Goal: Task Accomplishment & Management: Complete application form

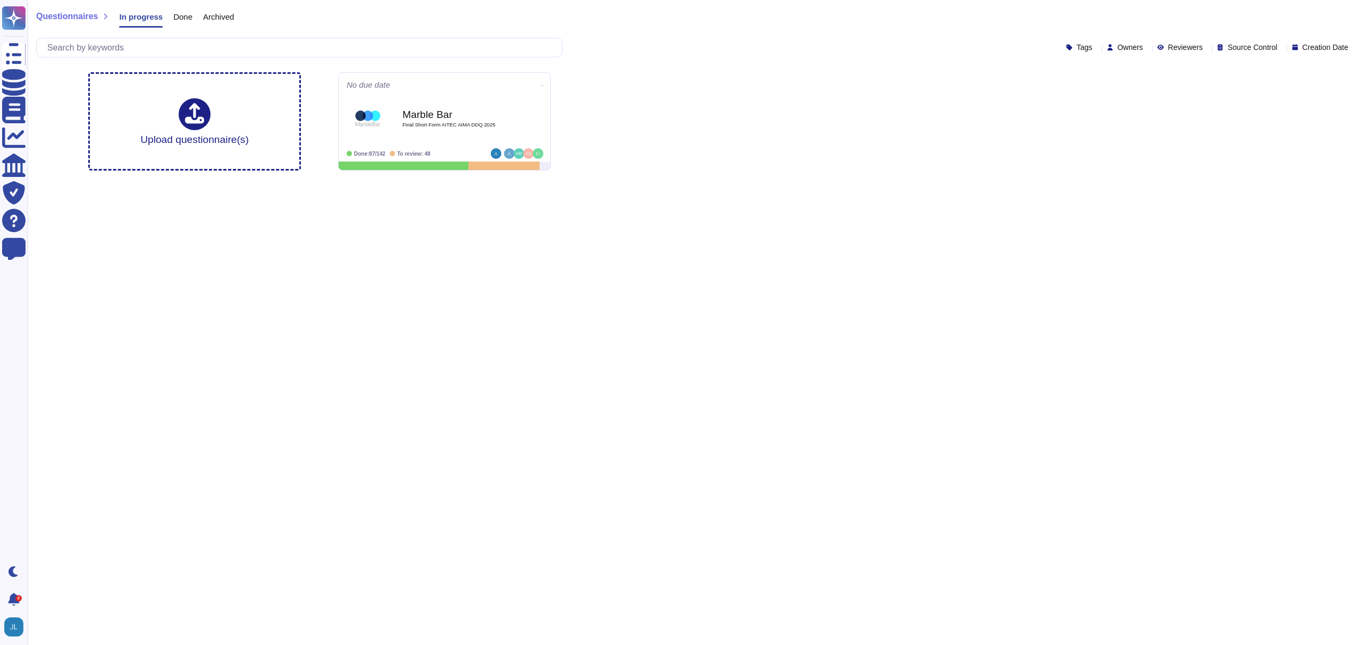
click at [188, 21] on div "Done" at bounding box center [178, 19] width 30 height 21
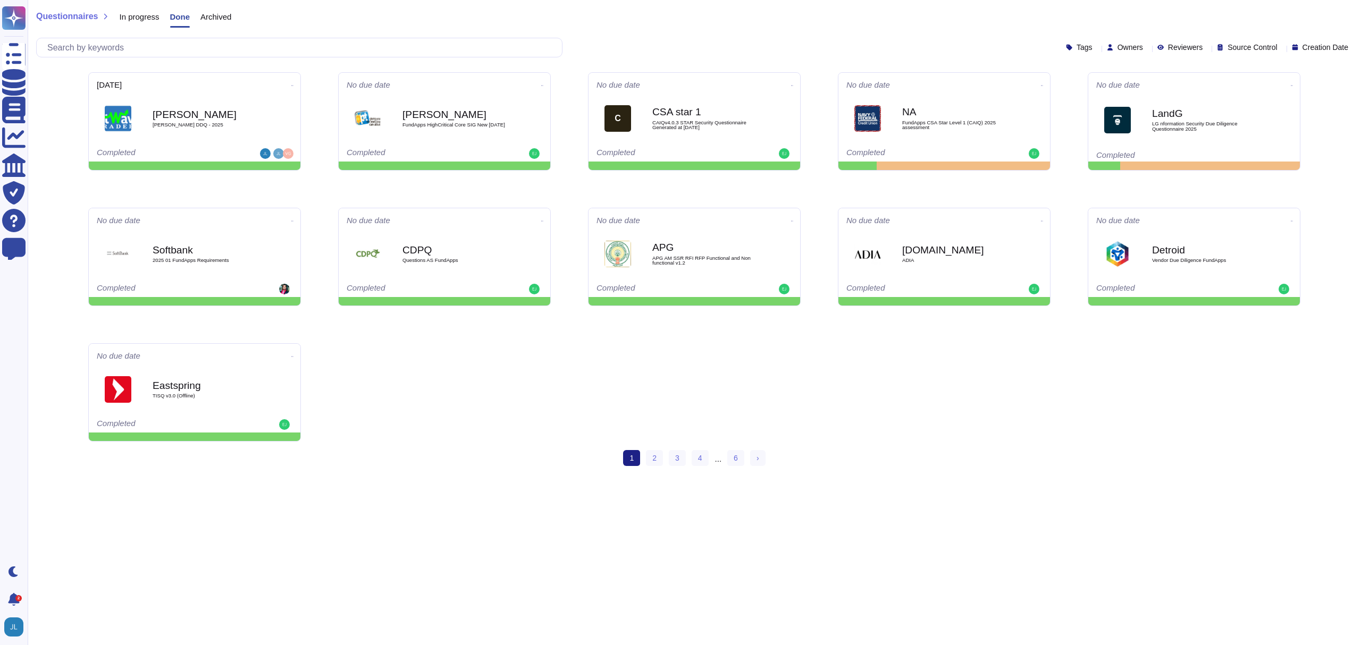
click at [231, 17] on span "Archived" at bounding box center [215, 17] width 31 height 8
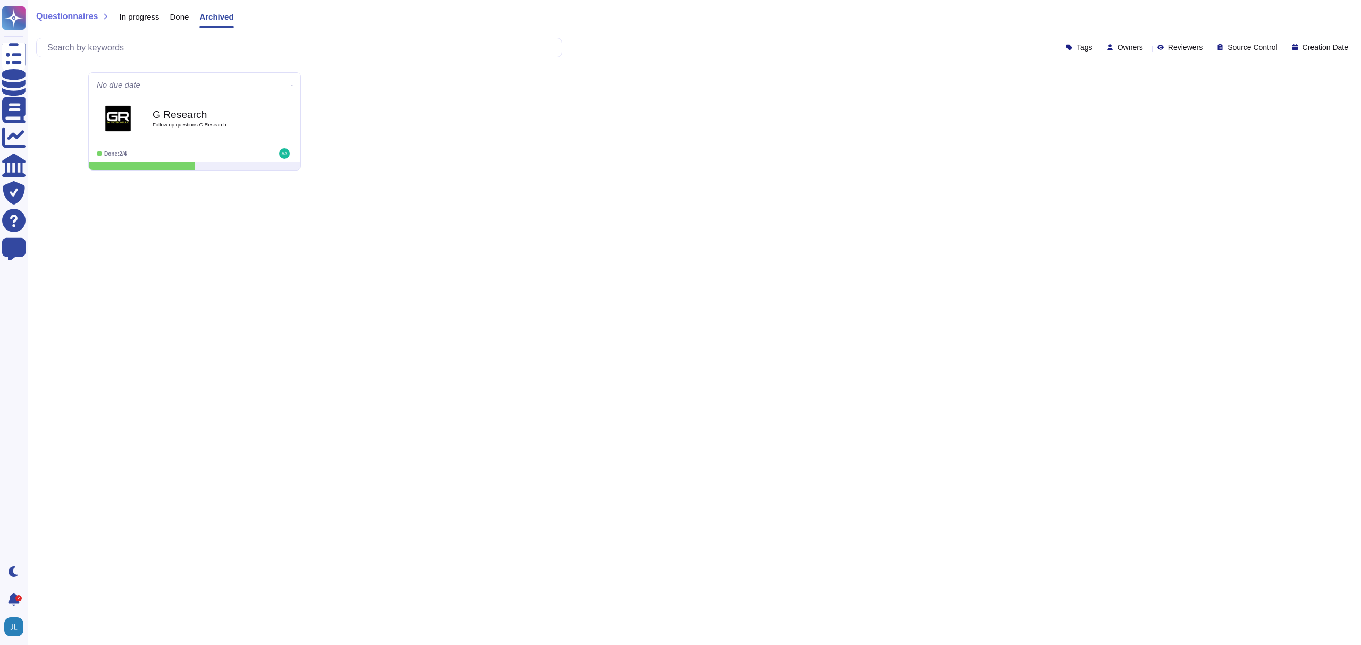
click at [179, 19] on span "Done" at bounding box center [179, 17] width 19 height 8
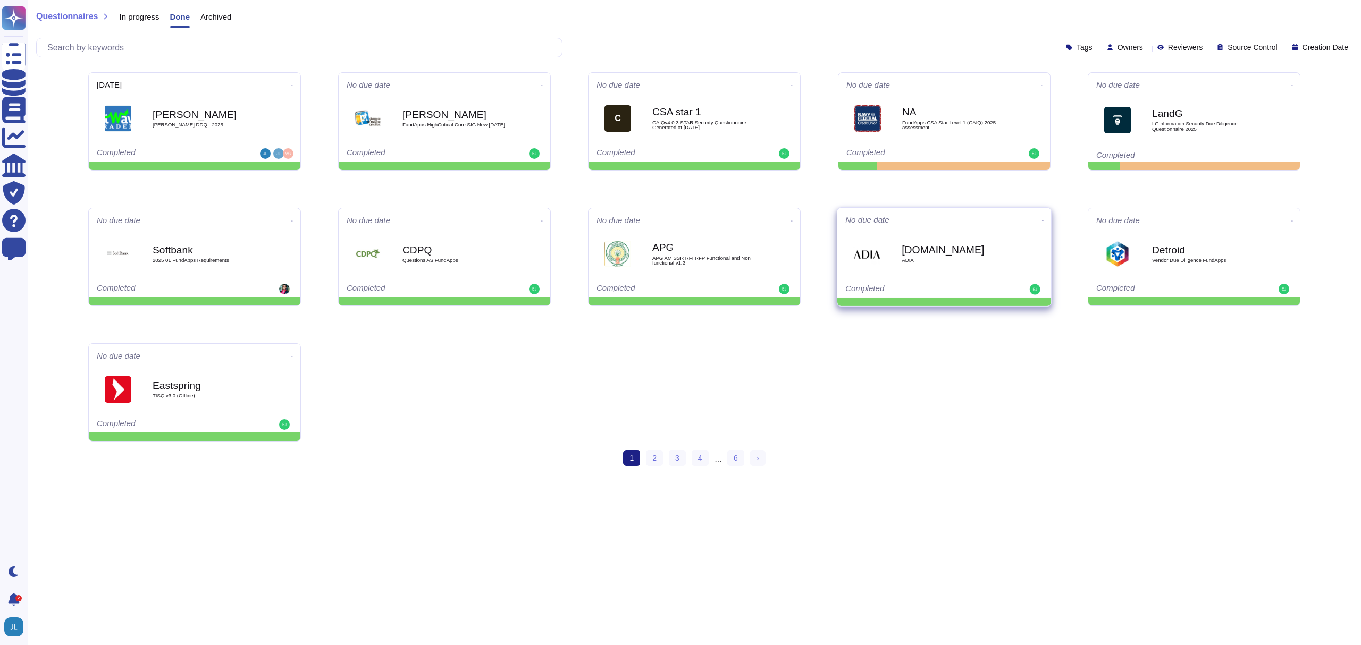
click at [930, 269] on div "[DOMAIN_NAME] ADIA" at bounding box center [954, 254] width 107 height 43
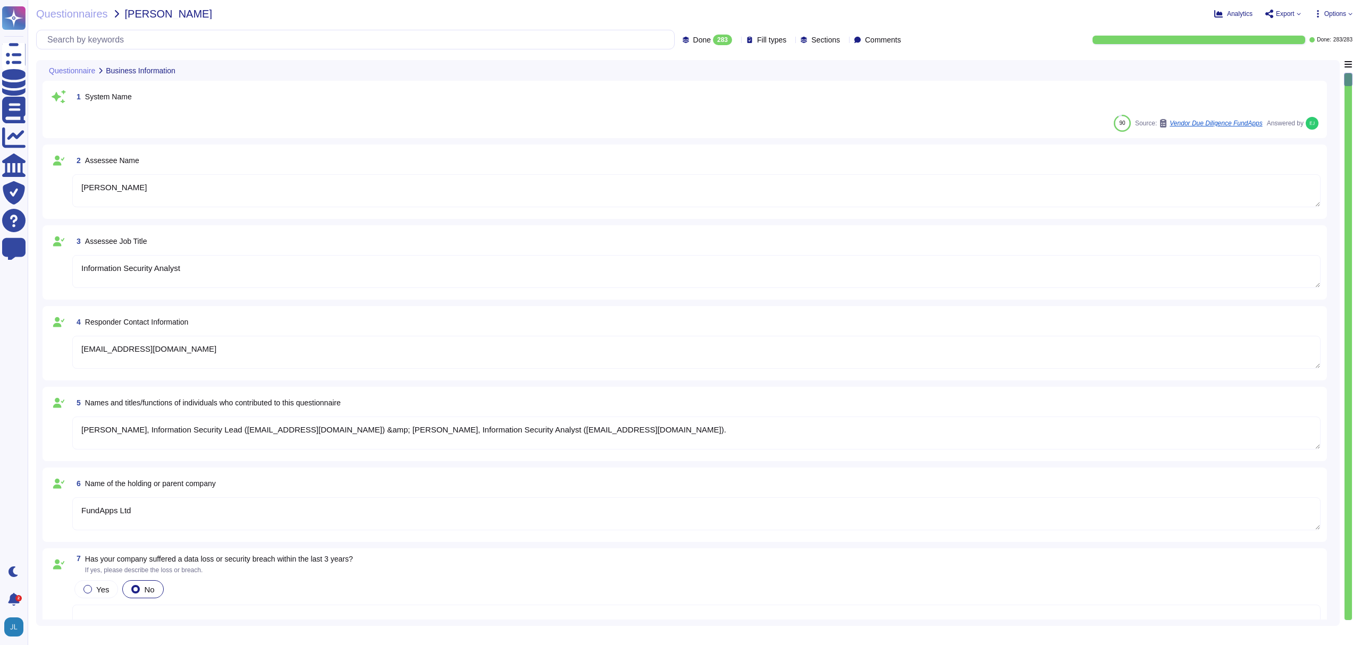
type textarea "[PERSON_NAME]"
type textarea "Information Security Analyst"
type textarea "[EMAIL_ADDRESS][DOMAIN_NAME]"
type textarea "[PERSON_NAME], Information Security Lead ([EMAIL_ADDRESS][DOMAIN_NAME]) &amp; […"
type textarea "FundApps Ltd"
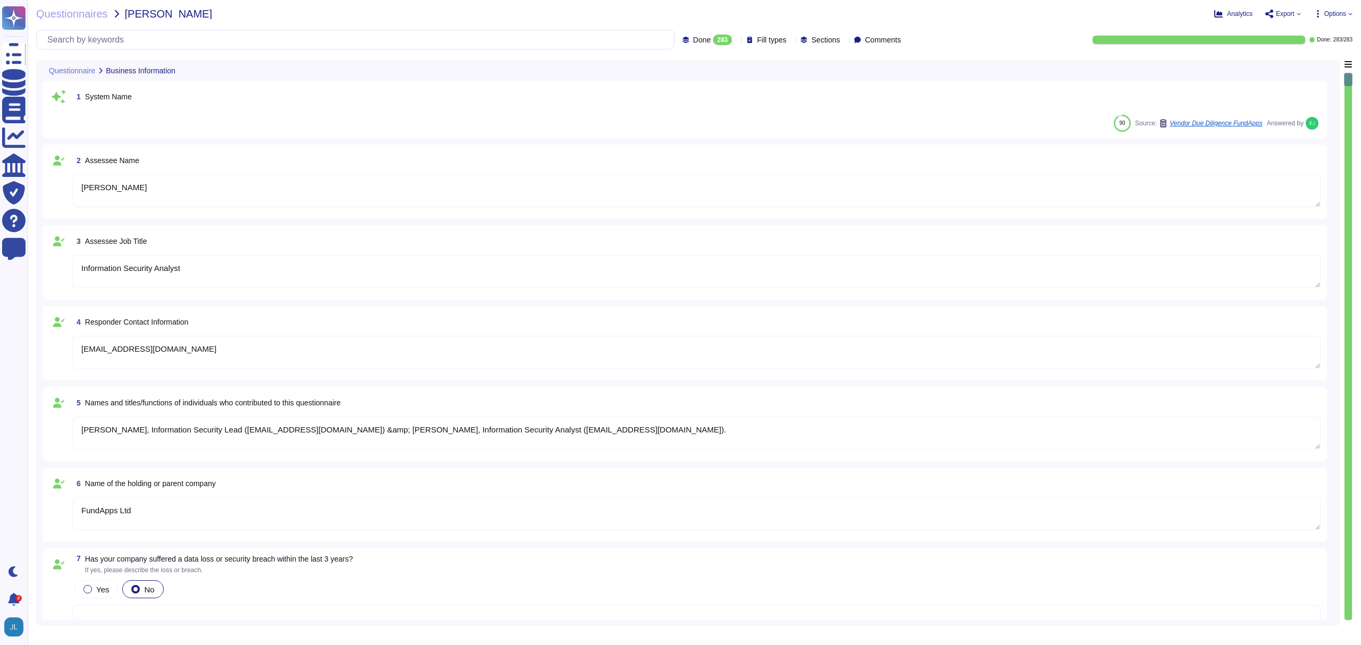
type textarea "The applications provided by FundApps that are in scope are: 1. Shareholding Di…"
click at [70, 6] on div "Questionnaires [PERSON_NAME] Analytics Export Options Done 283 Fill types Secti…" at bounding box center [694, 322] width 1333 height 645
click at [70, 11] on span "Questionnaires" at bounding box center [72, 14] width 72 height 11
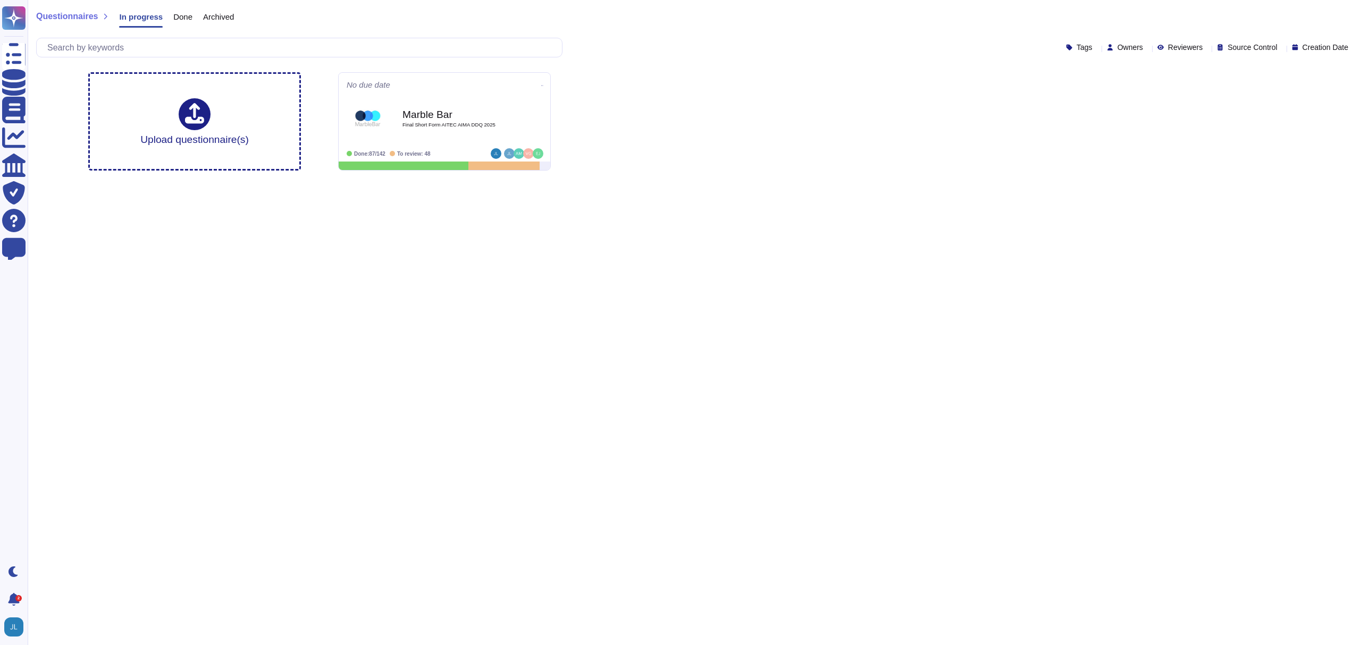
click at [181, 23] on div "Done" at bounding box center [178, 19] width 30 height 21
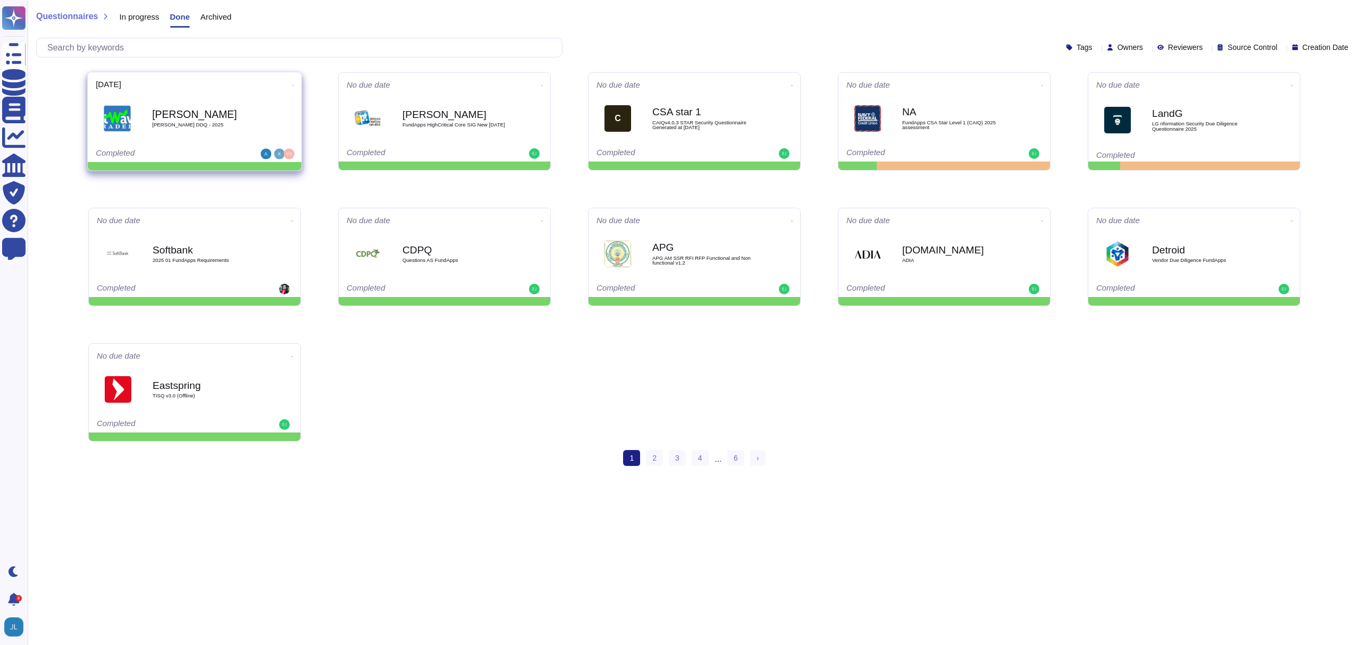
click at [230, 134] on div "[PERSON_NAME] DDQ - 2025" at bounding box center [205, 118] width 107 height 43
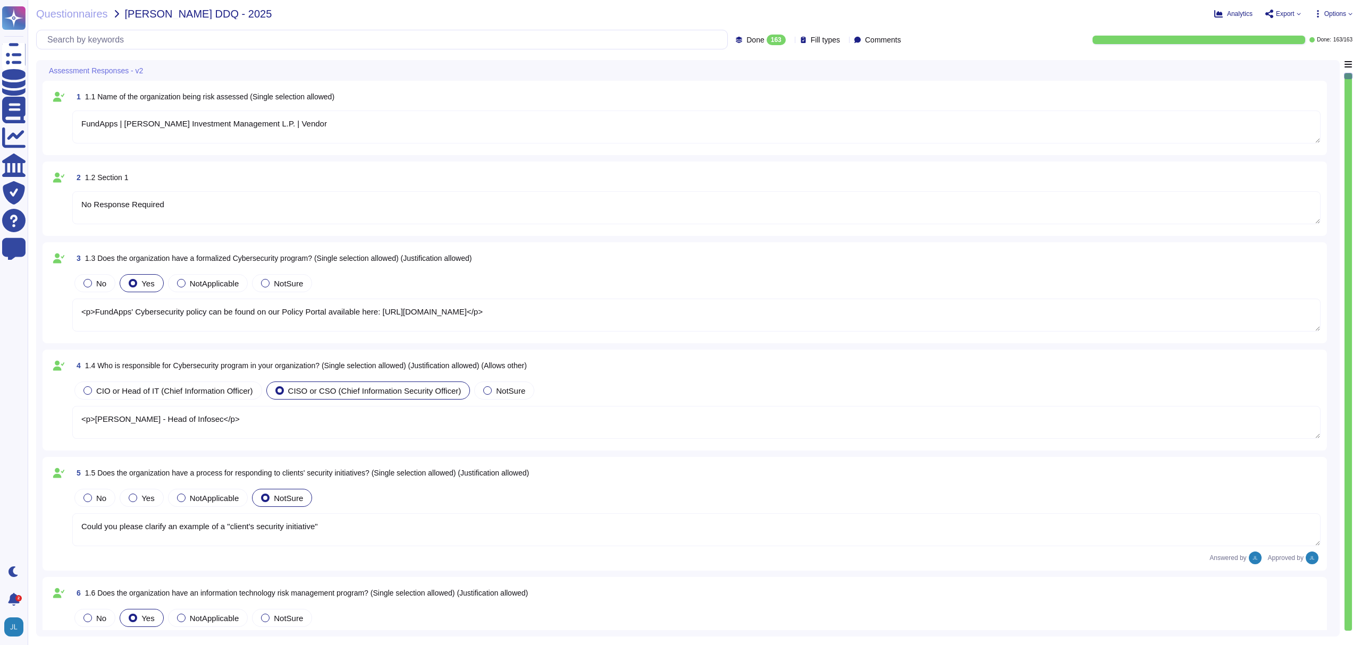
type textarea "FundApps | [PERSON_NAME] Investment Management L.P. | Vendor"
type textarea "No Response Required"
type textarea "<p>FundApps' Cybersecurity policy can be found on our Policy Portal available h…"
type textarea "<p>[PERSON_NAME] - Head of Infosec</p>"
type textarea "Could you please clarify an example of a "client's security initiative""
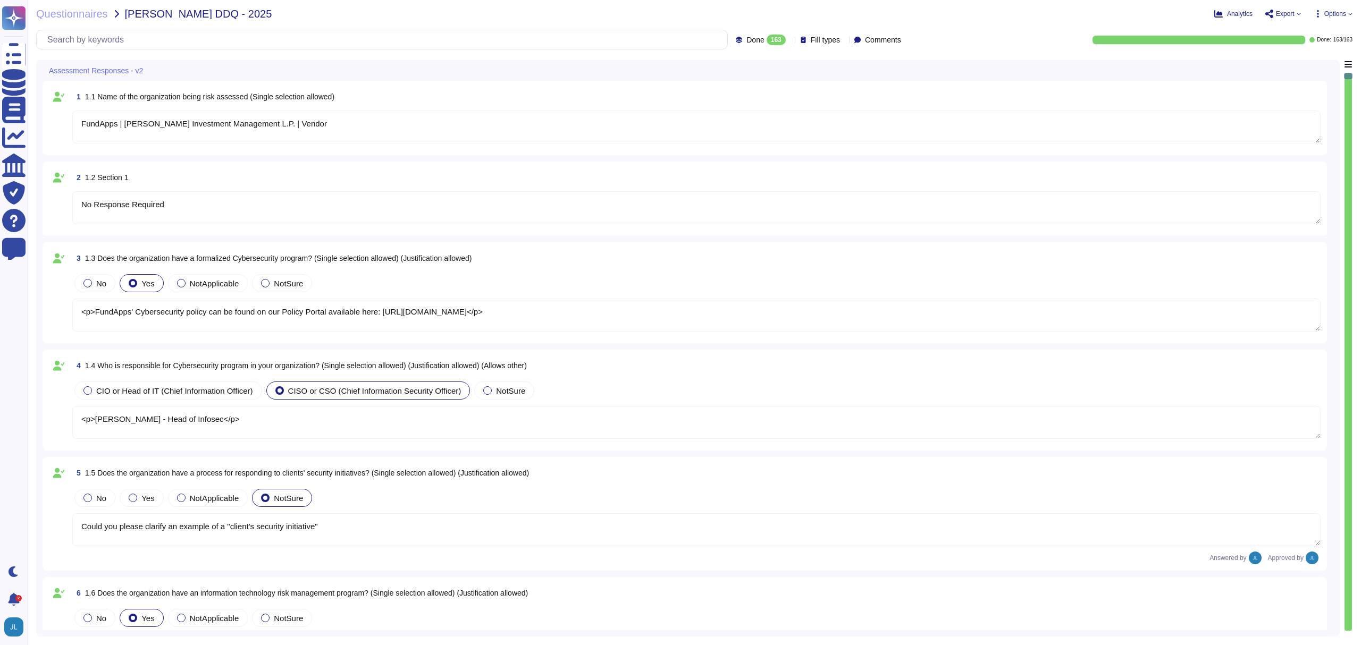
type textarea "<p><span style="color: rgb(33, 37, 41);">Yes, the organization has an informati…"
type textarea "<p><span style="color: rgb(33, 37, 41);">Yes, cybersecurity threats, both inter…"
type textarea "No Response Required"
type textarea "<p><span style="color: rgb(33, 37, 41);">Yes, FundApps has a formally documente…"
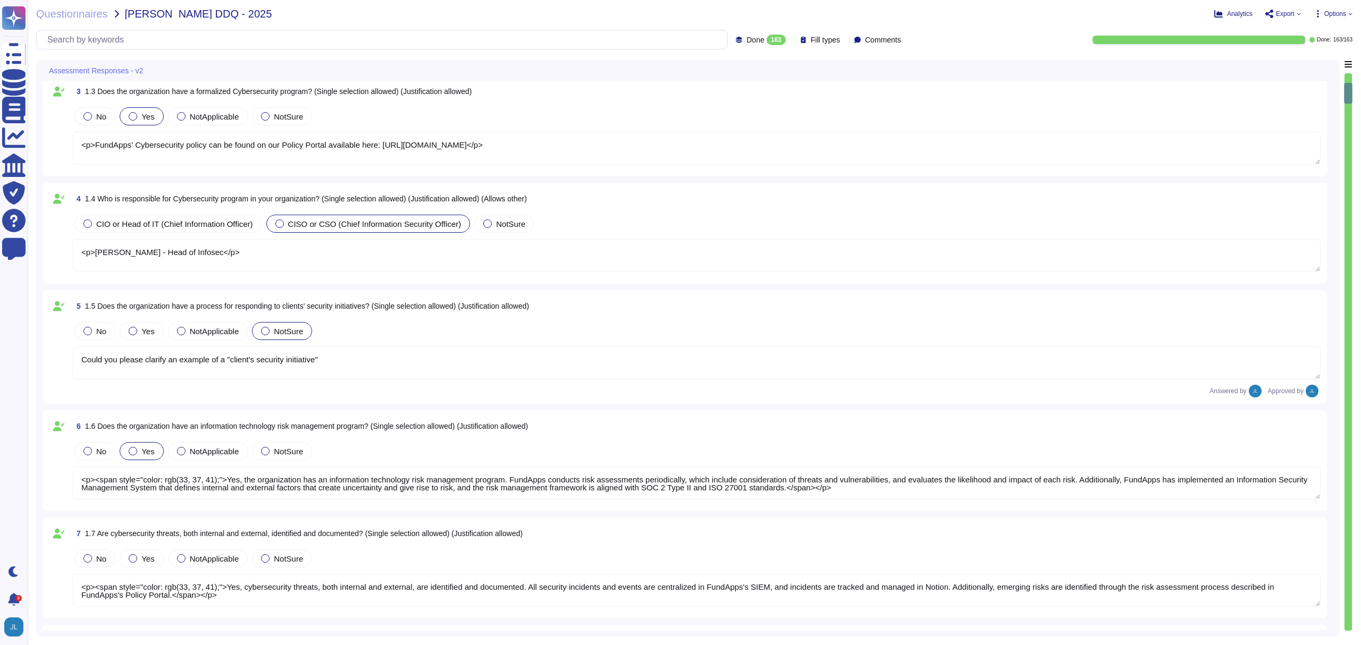
type textarea "Information Security policies and standards are reviewed annually."
type textarea "Company policies are accessible to all employees and, as applicable, third-part…"
type textarea "Roles and responsibilities pertaining to information security, including respon…"
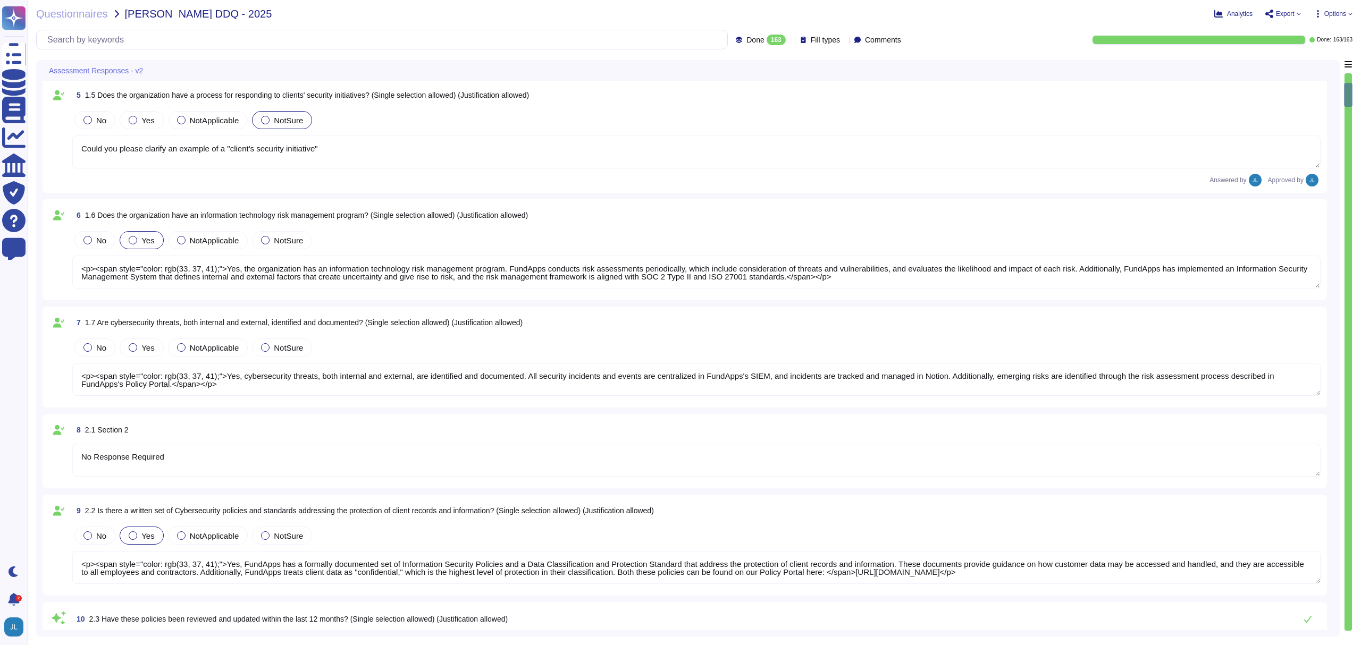
scroll to position [1, 0]
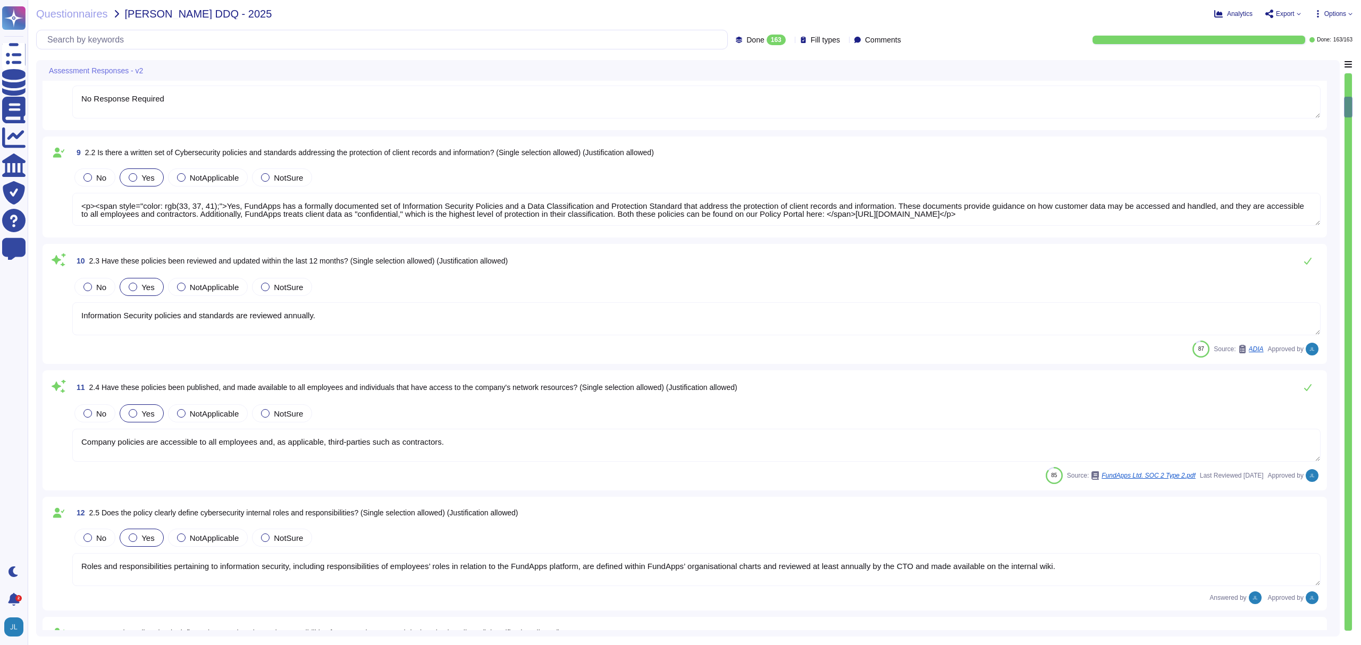
type textarea "However FundApps includes provisions for managing security incidents in it's co…"
type textarea "No Response Required"
type textarea "<p><span style="color: rgb(0, 0, 0);">FundApps assess the risk posed by all thi…"
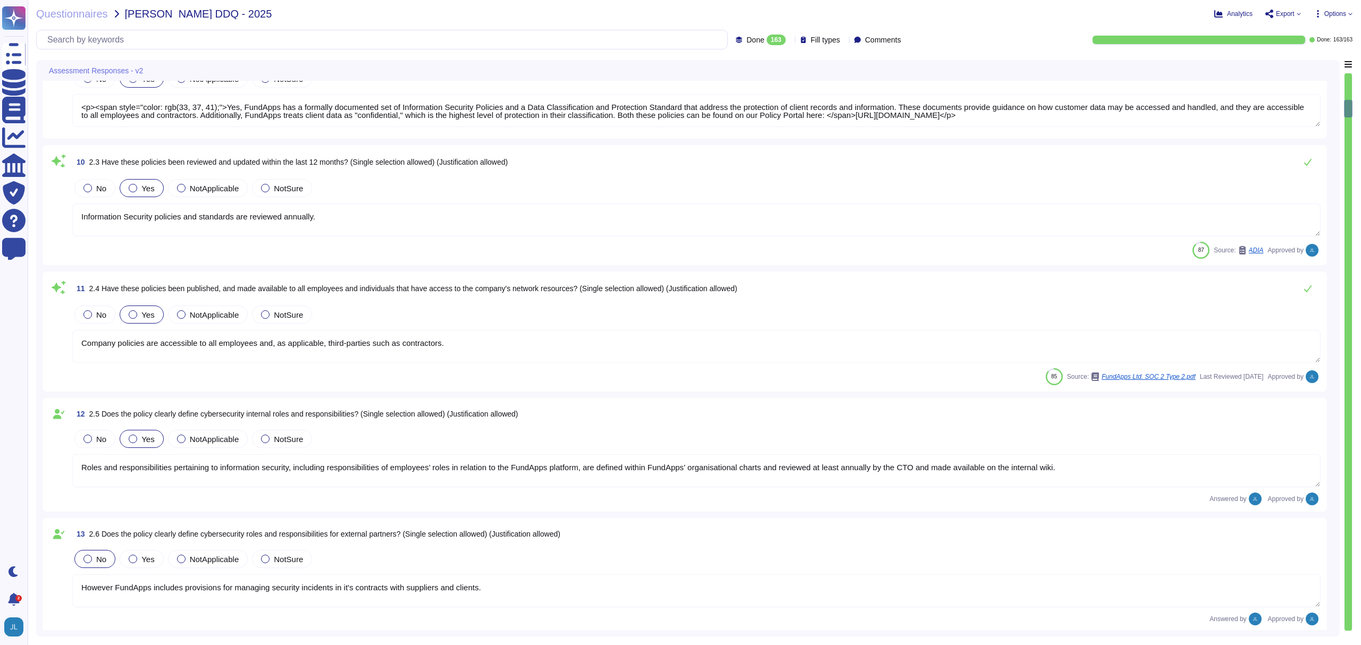
type textarea "<p><span style="color: rgb(0, 0, 0);">FundApps assess the risk posed by all thi…"
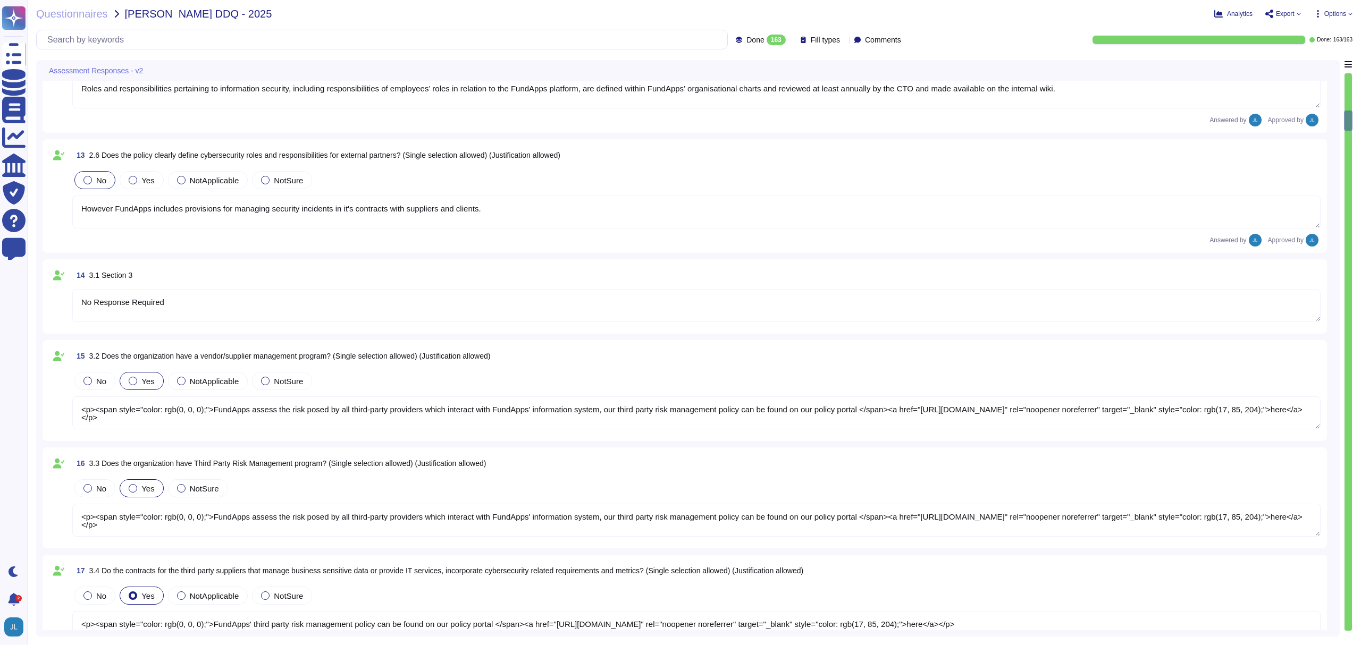
type textarea "<p><span style="color: rgb(0, 0, 0);">FundApps' third party risk management pol…"
type textarea "<p><span style="color: rgb(0, 0, 0);">FundApps has contractually agreed SLAs wi…"
type textarea "We don't conduct joint testing with our third parties. However, FundApps conduc…"
type textarea "No Response Required"
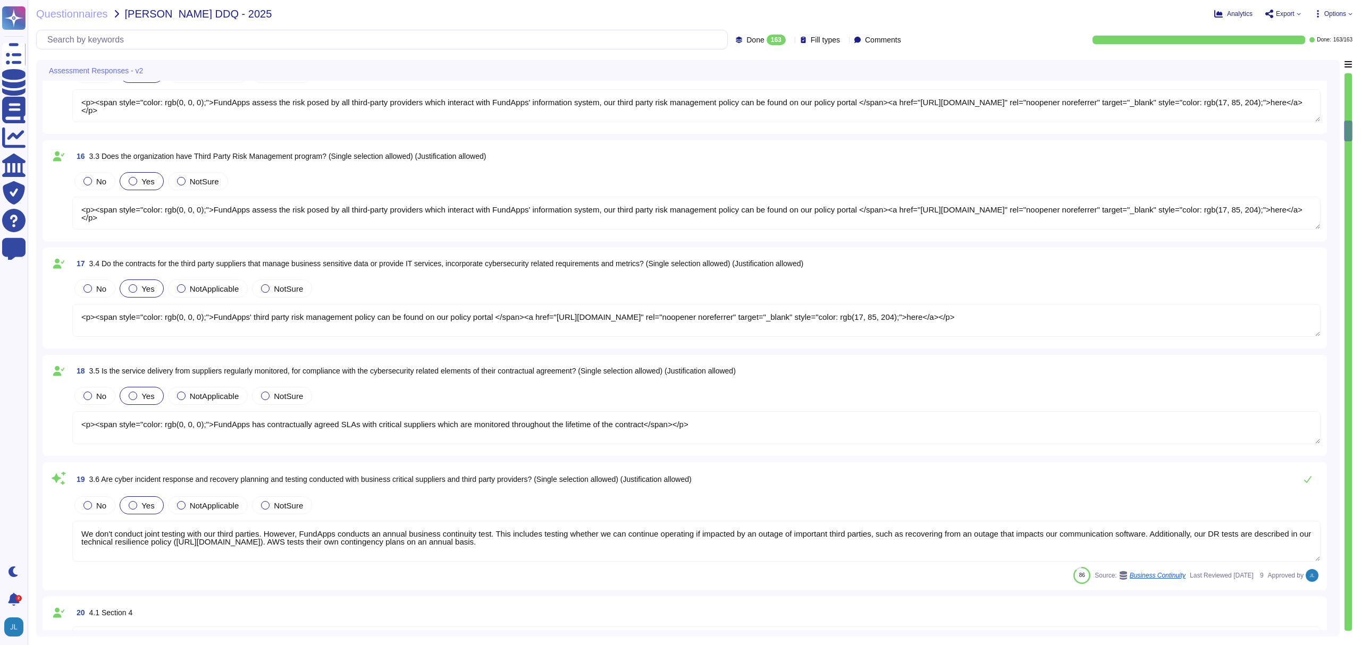
type textarea "Yes, the organization has a security policy and supporting security measures fo…"
type textarea "Any device you use to access the FundApps platform or related services must com…"
type textarea "Our organization has a process to remotely wipe or lock mobile devices if they …"
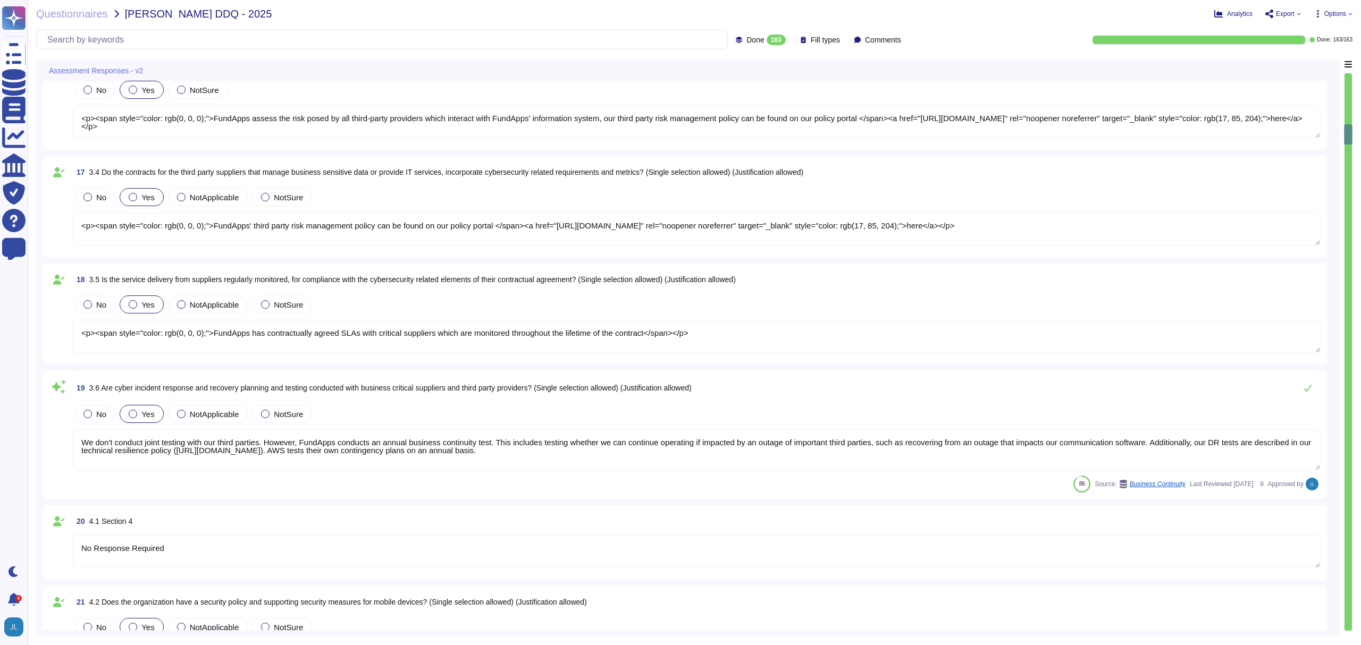
scroll to position [1545, 0]
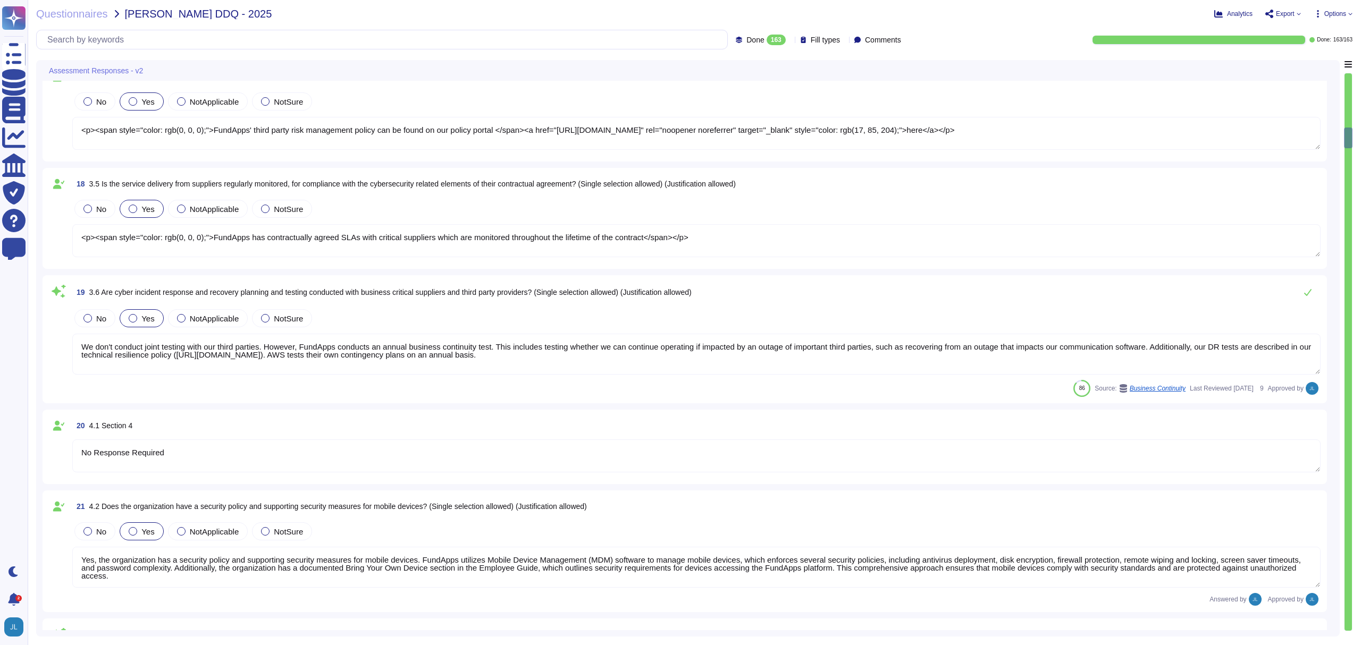
type textarea "Access to FundApps mobile devices requires MFA at initial setup but once the de…"
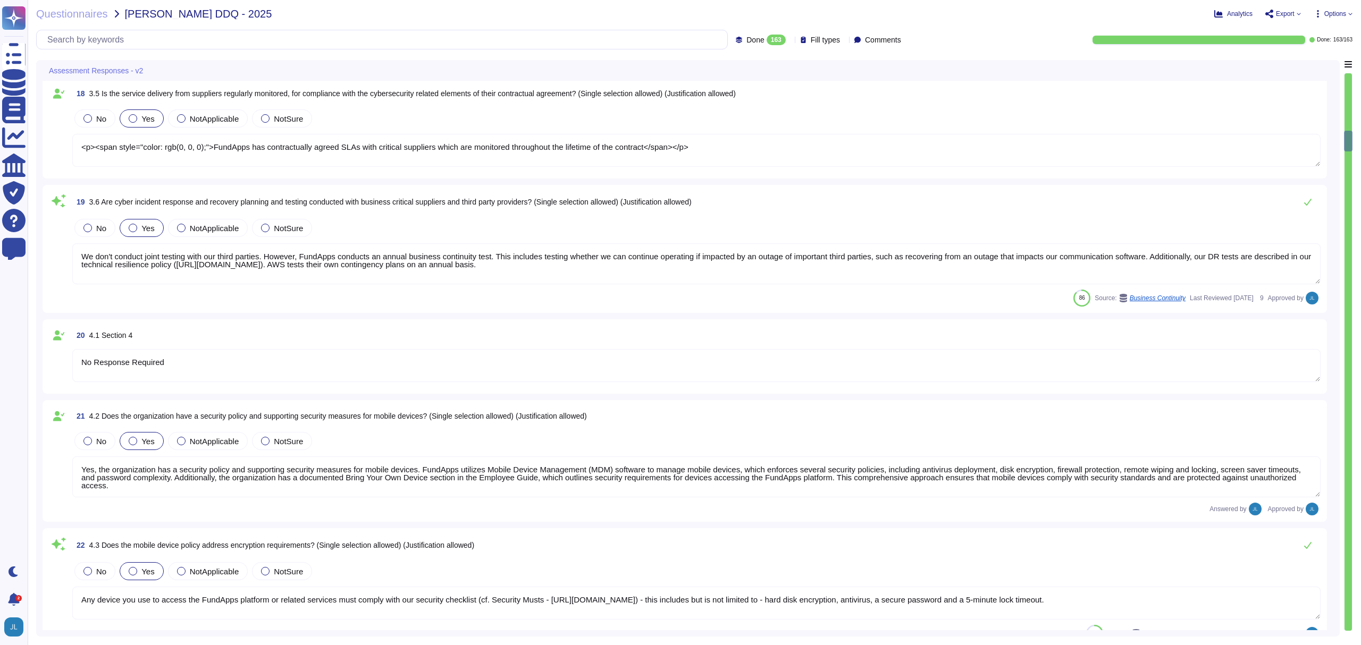
type textarea "Yes, the mobile device policy includes password complexity requirements as part…"
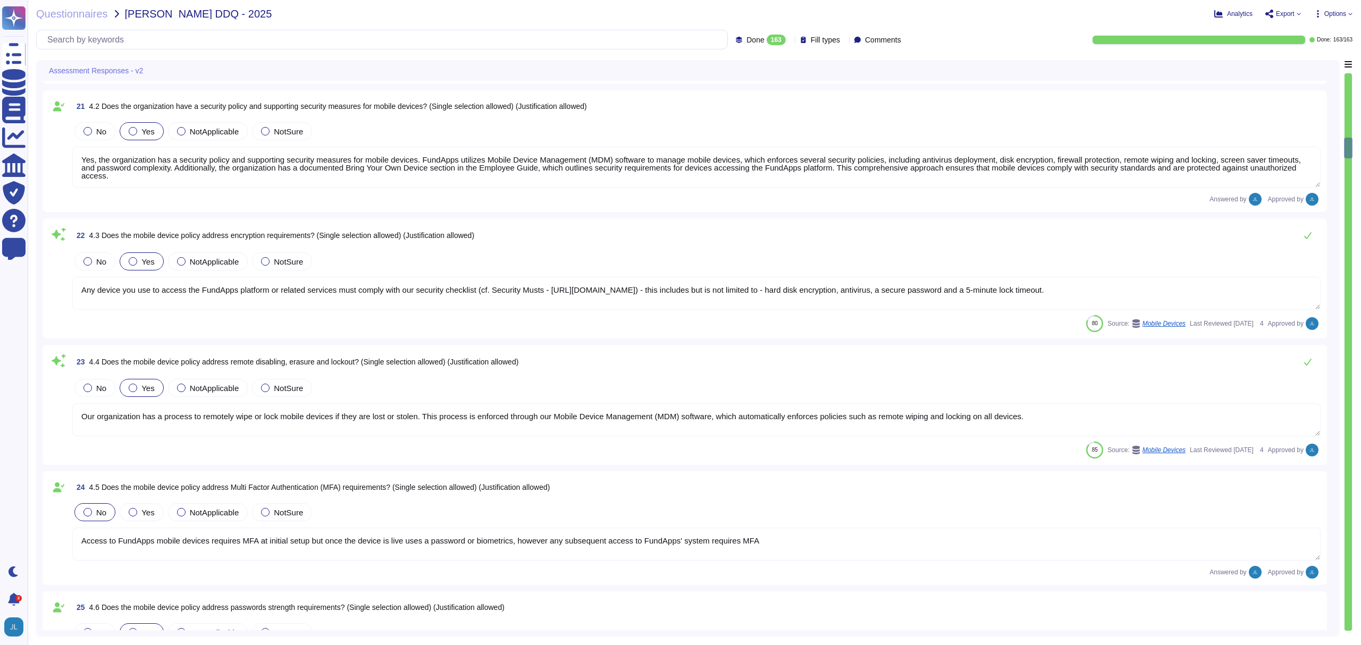
type textarea "To access FundApps' client environments, FundApps staff use a secure virtual de…"
type textarea "FundApps' employee guide addresses physical security while working from outside…"
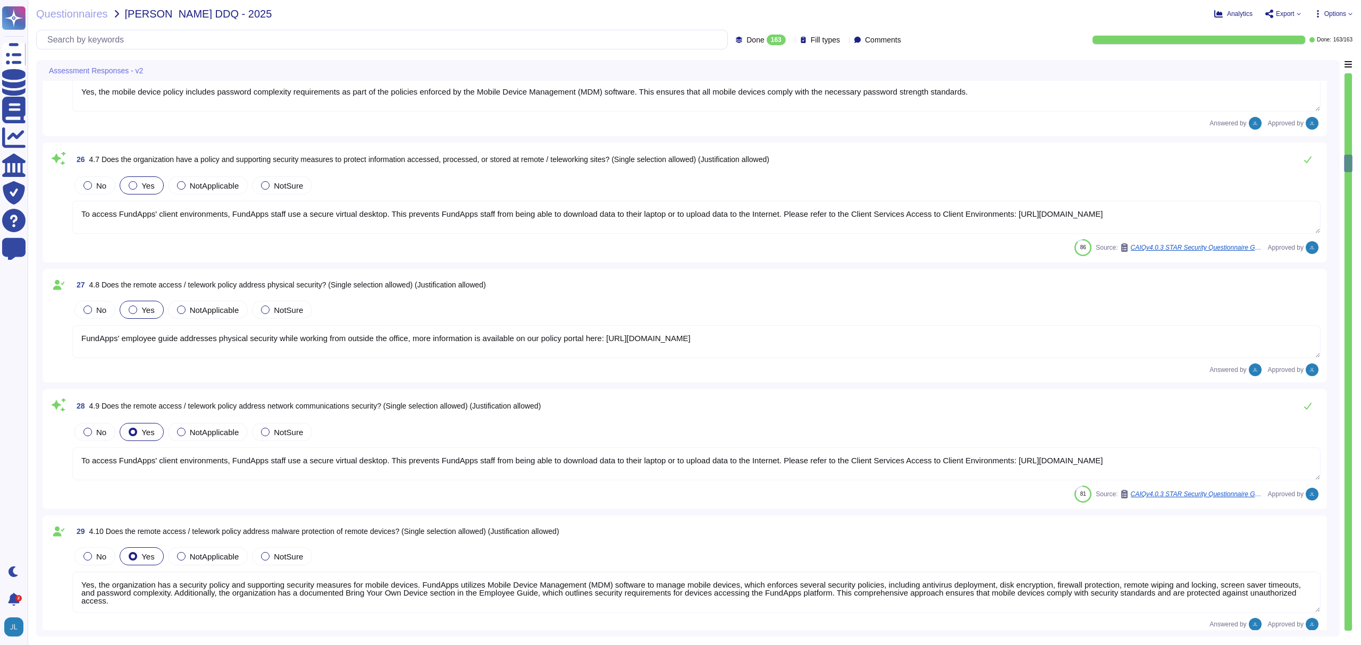
type textarea "To access FundApps' client environments, FundApps staff use a secure virtual de…"
type textarea "Yes, the organization has a security policy and supporting security measures fo…"
type textarea "No Response Required"
type textarea "<p>[PERSON_NAME] performs background checks on all new hires prior to onboardin…"
type textarea "Background checks are required for anyone with access to FundApps data classifi…"
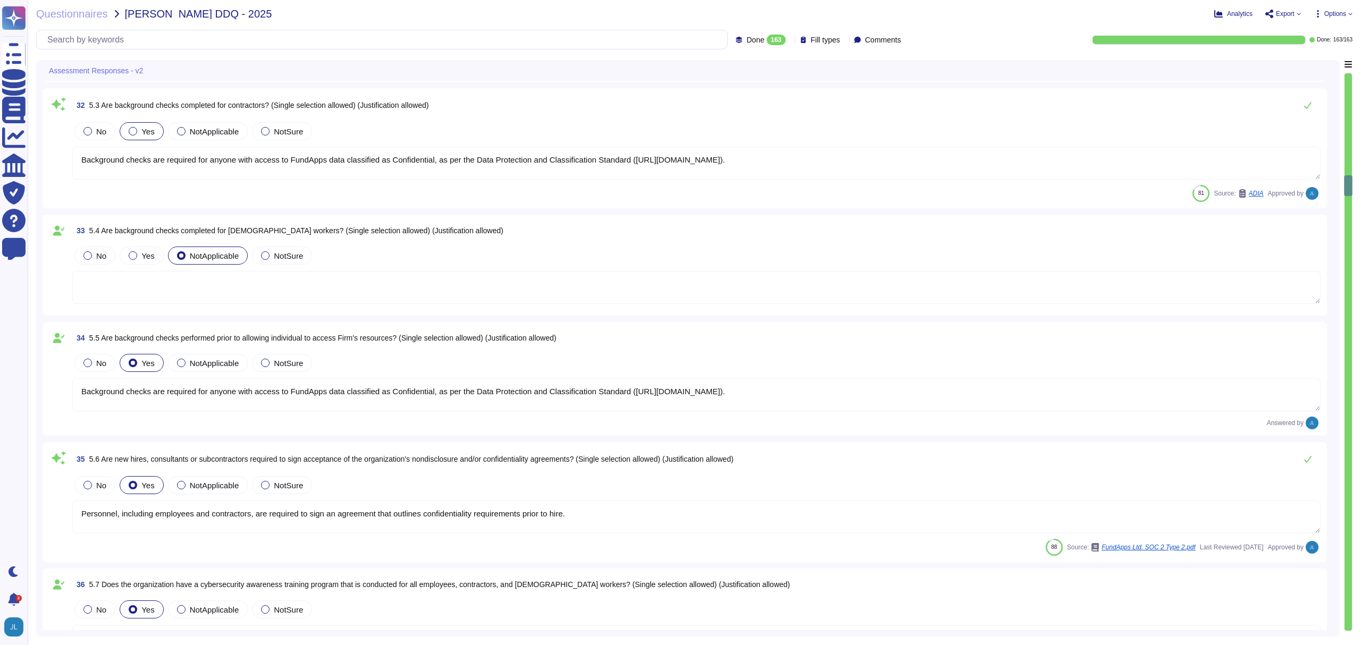
type textarea "Background checks are required for anyone with access to FundApps data classifi…"
type textarea "Personnel, including employees and contractors, are required to sign an agreeme…"
type textarea "All new employees receive security training, and existing employees undergo ann…"
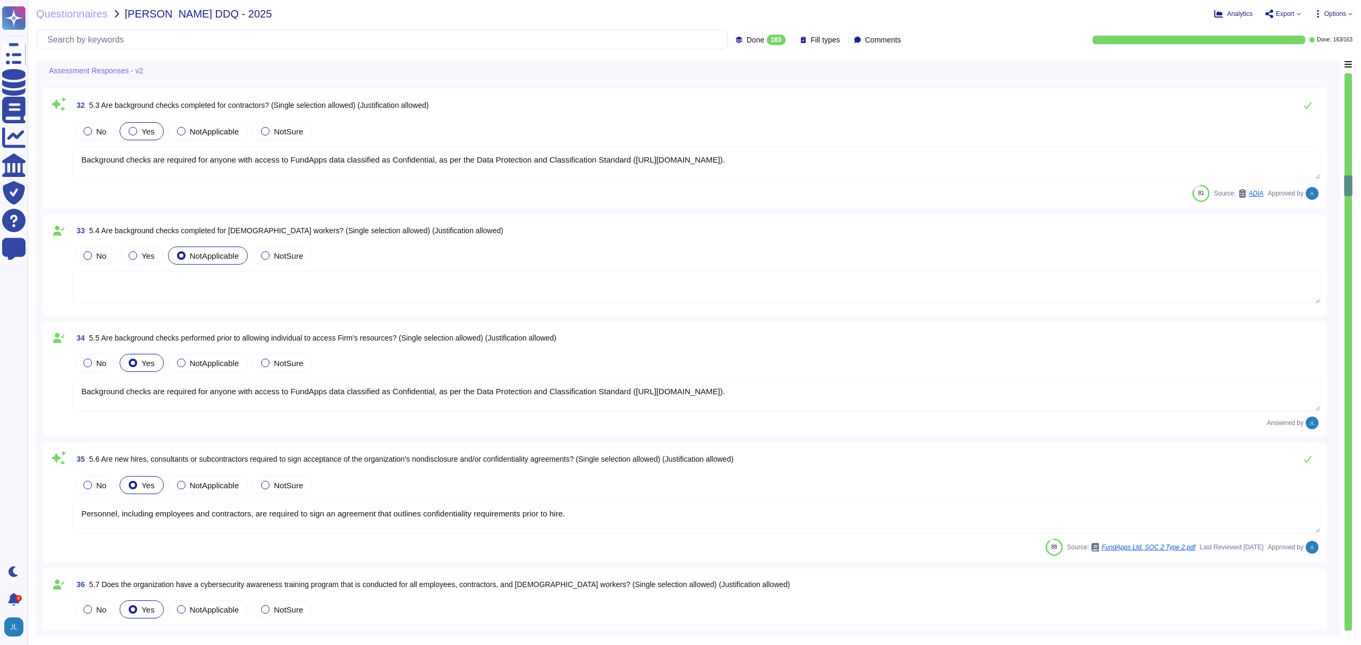
scroll to position [3770, 0]
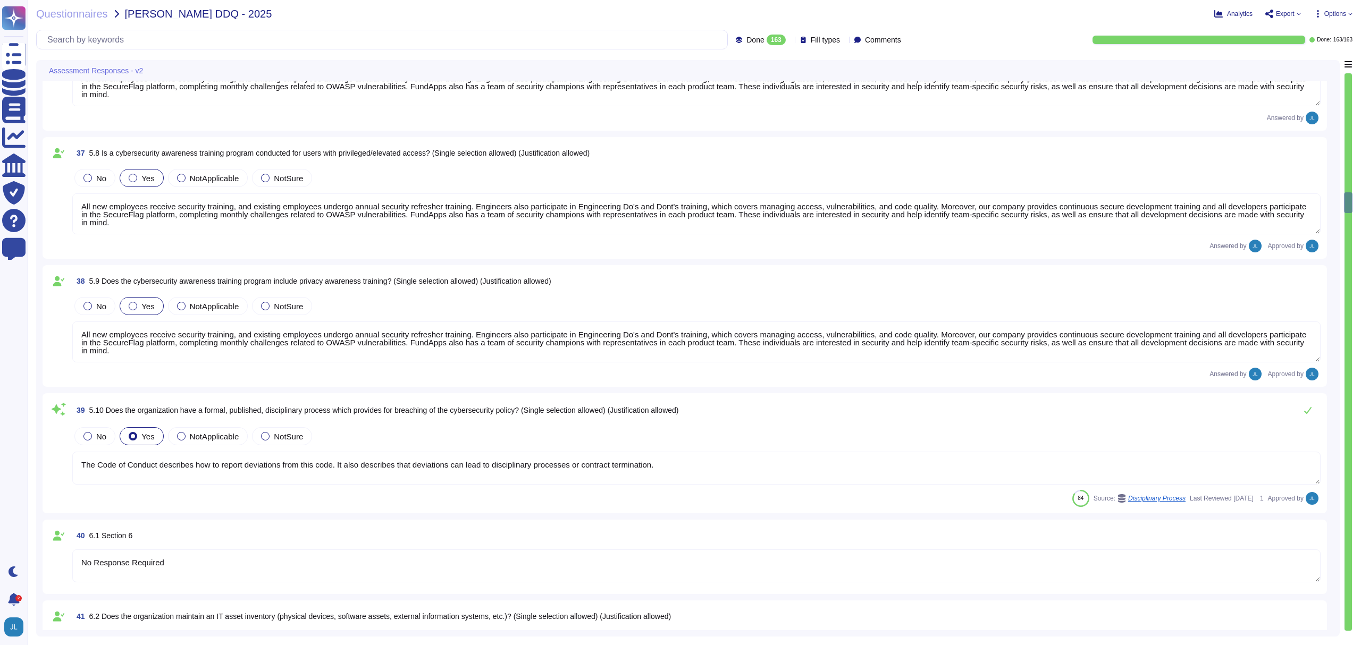
type textarea "The Code of Conduct describes how to report deviations from this code. It also …"
type textarea "No Response Required"
type textarea "All FundApps’ information assets are identified and formally documented in an I…"
type textarea "FundApps uses several layers of security controls to detect and remediate vulne…"
type textarea "FundApps has a defined Code of Conduct, which is signed off annually by the CEO…"
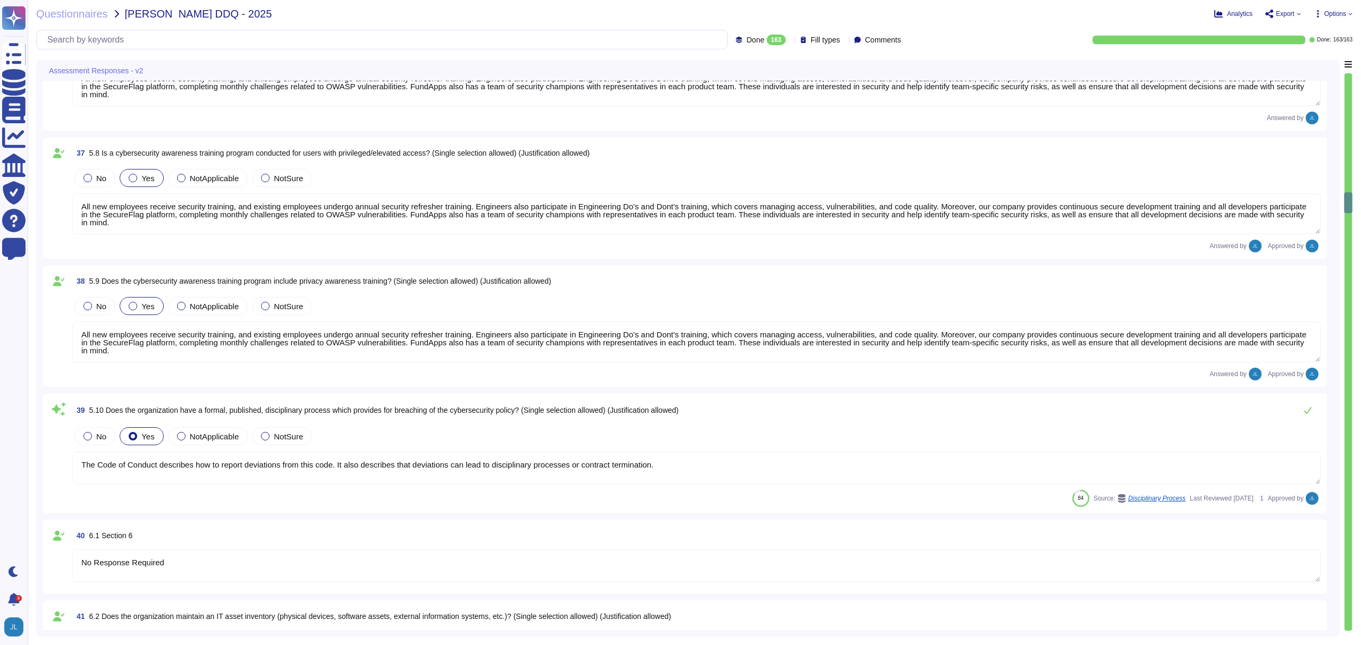
scroll to position [1, 0]
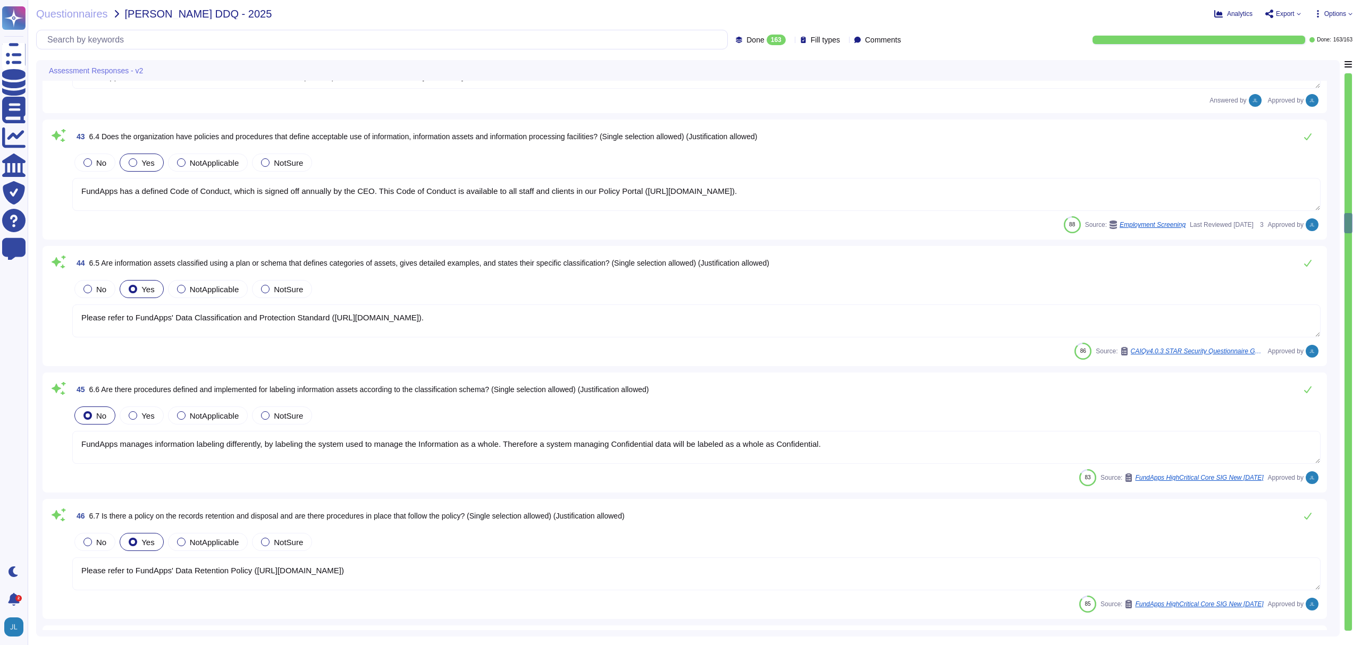
type textarea "Please refer to FundApps' Data Classification and Protection Standard ([URL][DO…"
type textarea "FundApps manages information labeling differently, by labeling the system used …"
type textarea "Please refer to FundApps' Data Retention Policy ([URL][DOMAIN_NAME])"
type textarea "No Response Required"
type textarea "Employee Guide prohibits storing FundApps confidential data on any removable me…"
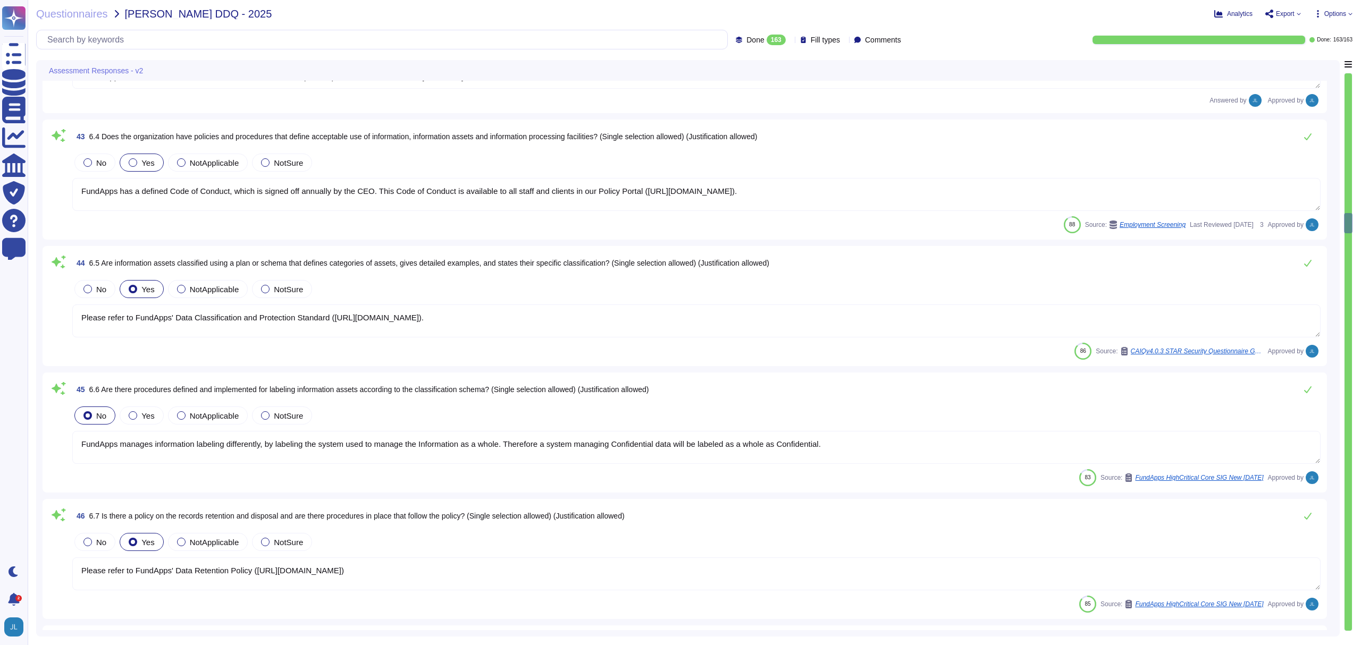
type textarea "Confidential information is never tranfsered via removable media as per the Fun…"
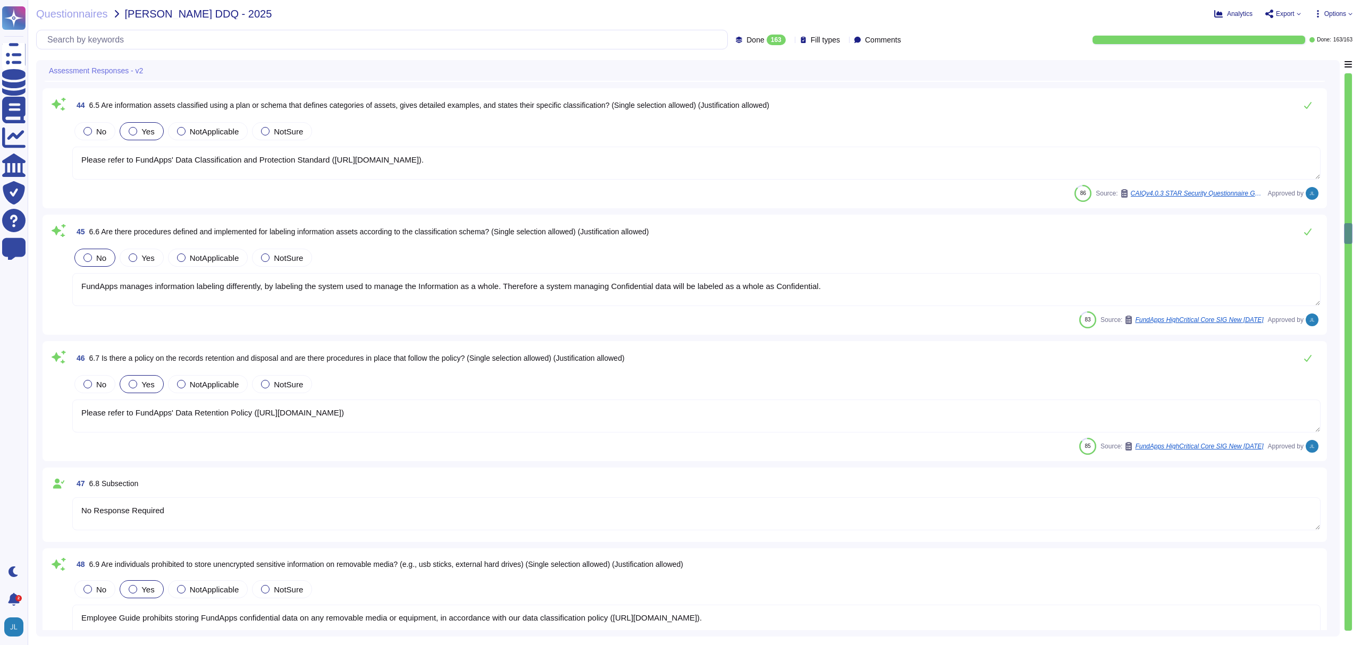
type textarea "FundApps doesn't use removable media to store sensitive data."
type textarea "No Response Required"
type textarea "Yes, FundApps has implemented identity and access management policies and proce…"
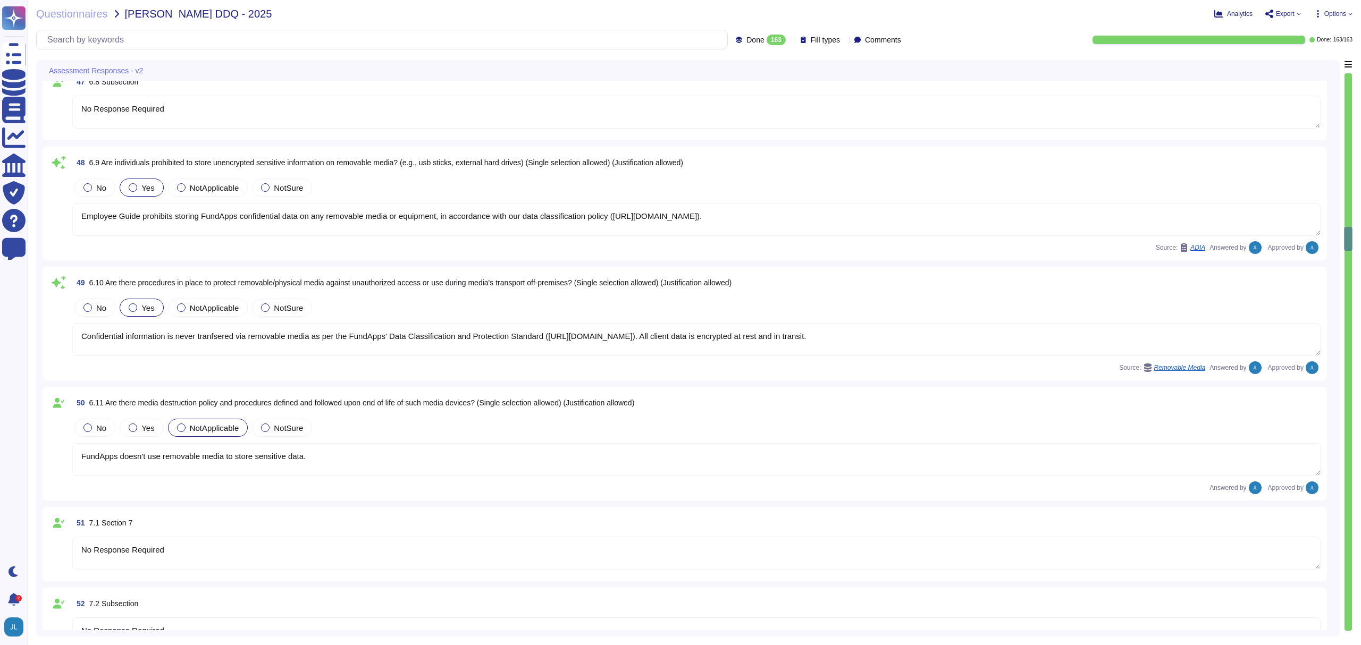
type textarea "Access to each information system is on a least-privilege and as-needed basis."
type textarea "Access is subject to Just-In-Time (JIT) and peer approval;"
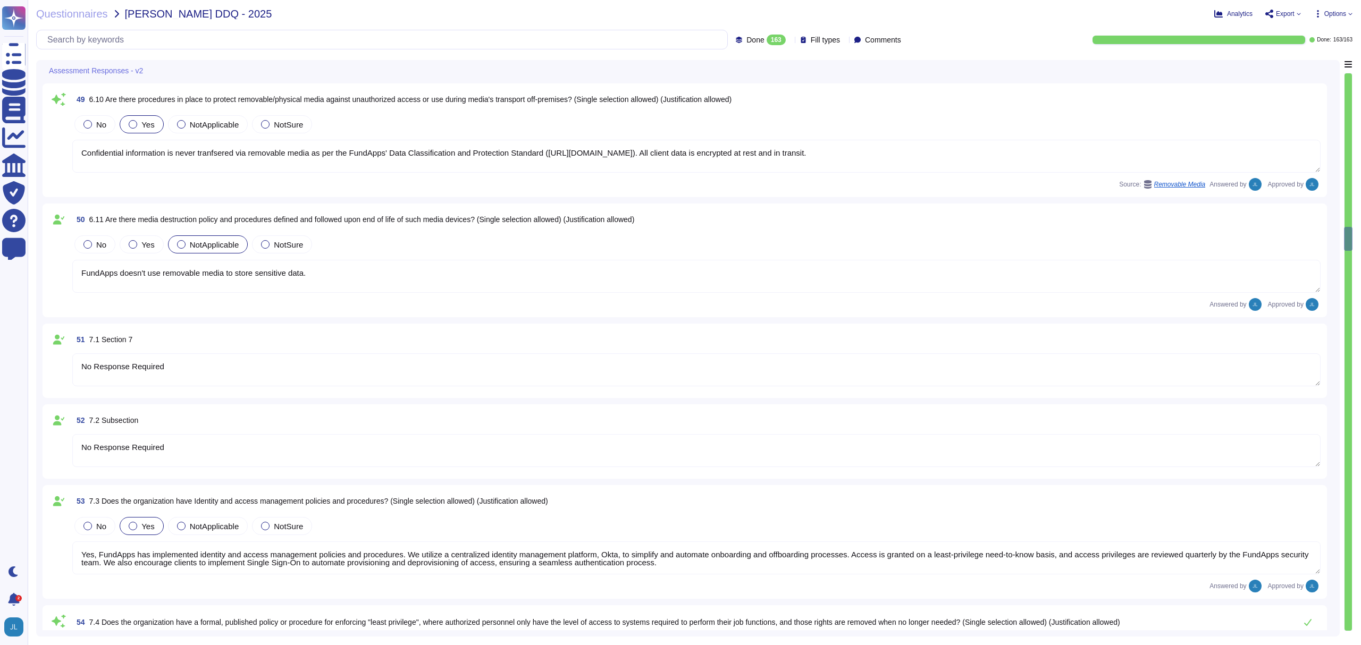
scroll to position [5549, 0]
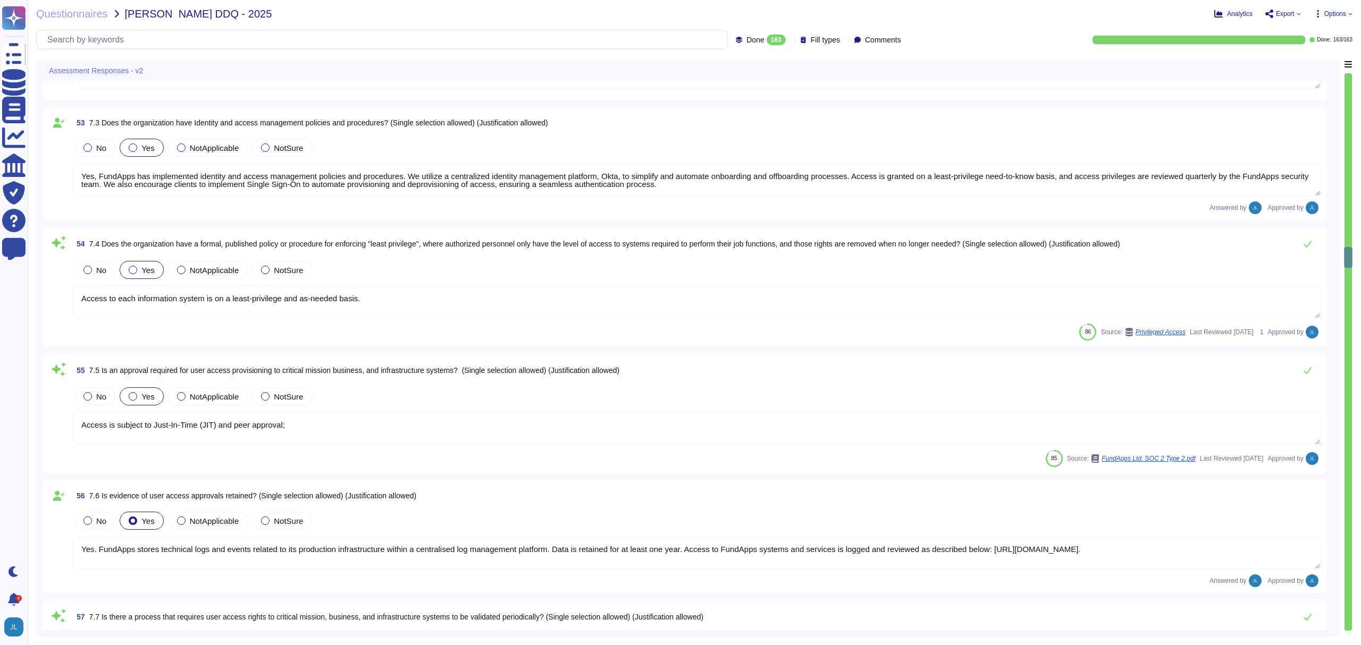
type textarea "Yes. FundApps stores technical logs and events related to its production infras…"
type textarea "Accesses to FundApps' critical systems are reviewed on a quarterly basis."
type textarea "Leavers’ access, including subcontractors and third parties, to Okta (which gra…"
type textarea "FundApps authentication to our IT systems is mostly phishing-resistant password…"
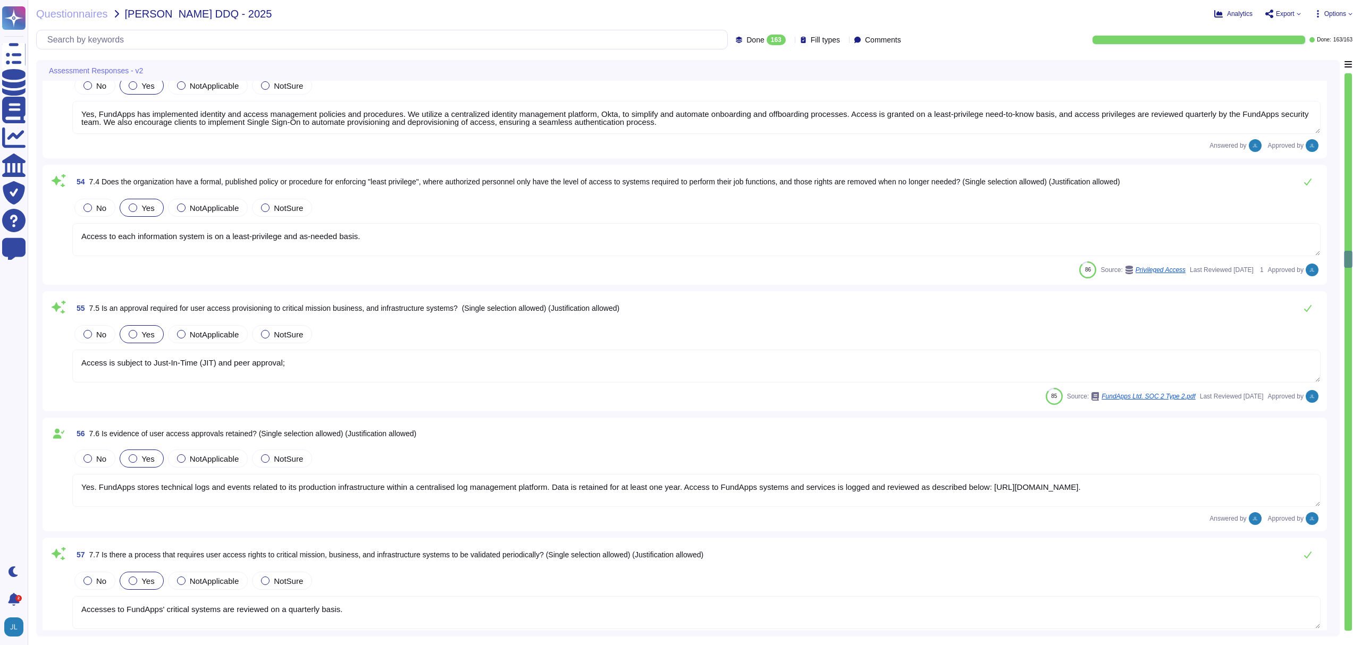
type textarea "FundApps authentication to our IT systems is mostly phishing-resistant password…"
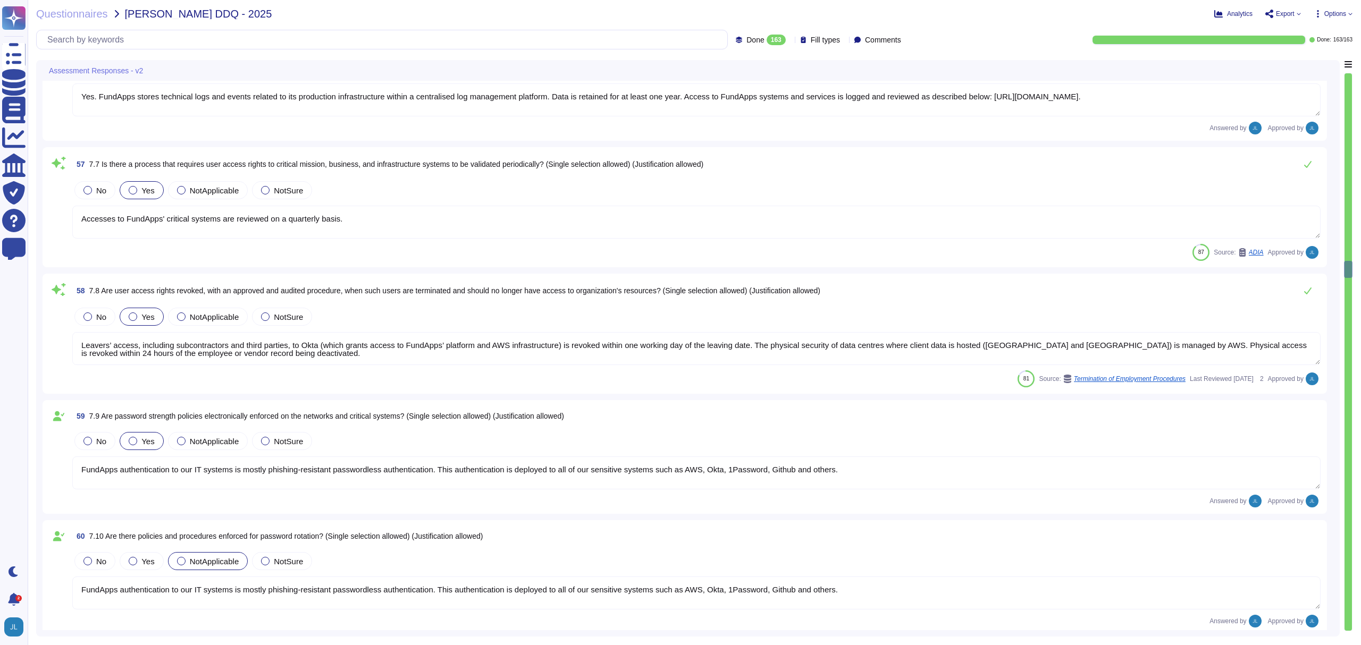
type textarea "Endpoints at FundApps are configured to require an automatic screen lock after …"
type textarea "No Response Required"
type textarea "LoreMips dolorsitam consect adipis elitsedd eiusmo tem IN utlabor etd magnaali …"
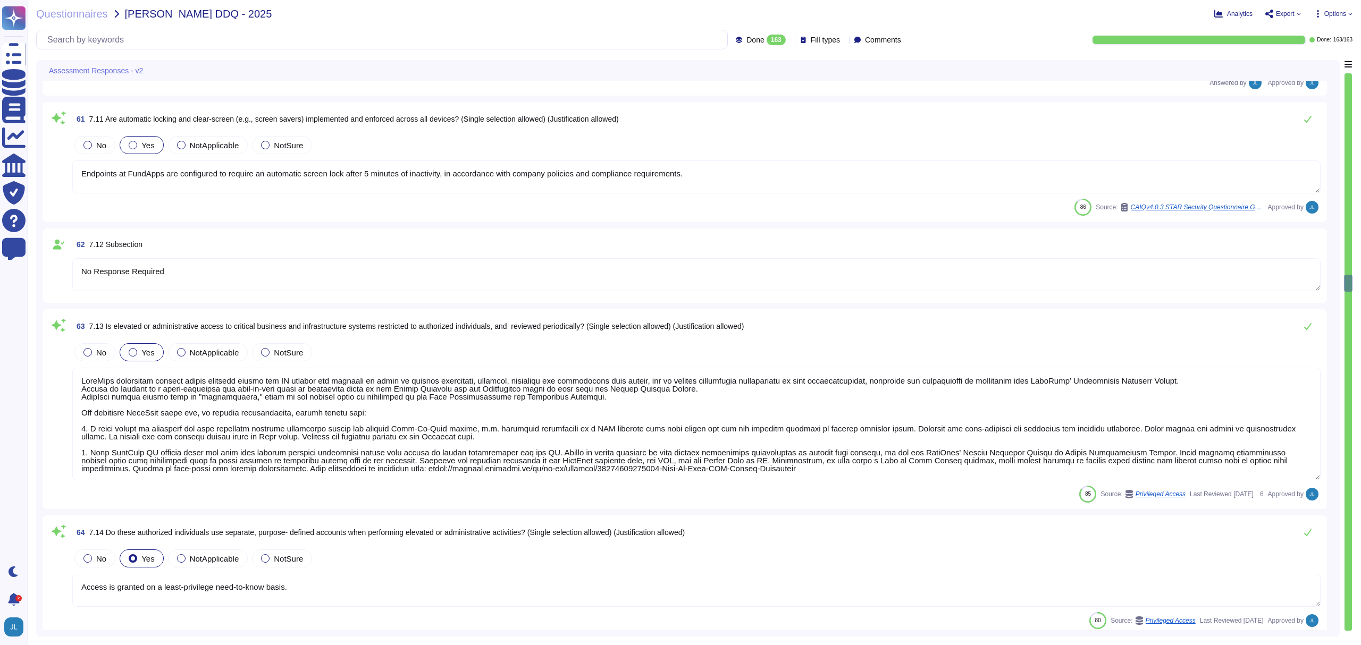
type textarea "Access is granted on a least-privilege need-to-know basis."
type textarea "No Response Required"
type textarea "Yes, multi-factor authentication mechanisms are used and electronically enforce…"
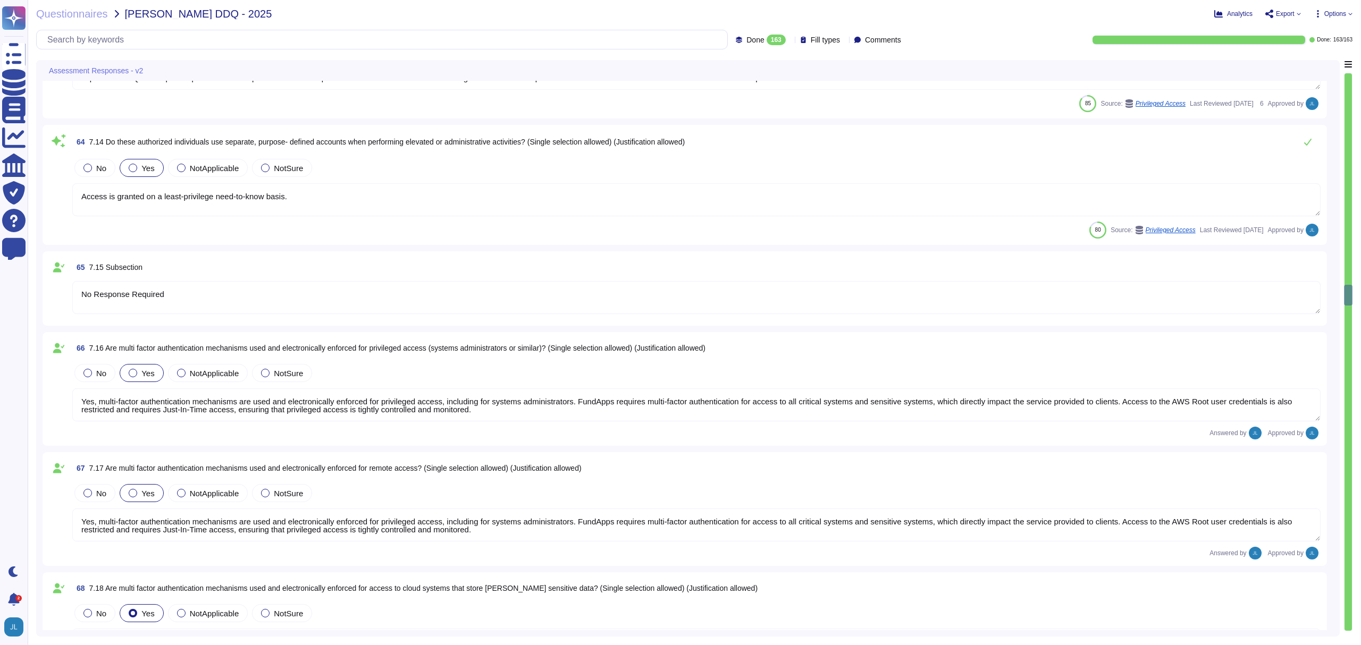
type textarea "Yes, multi-factor authentication mechanisms are used and electronically enforce…"
type textarea "No Response Required"
type textarea "FundApps' Employee guide explicitly mandates that users never share account cre…"
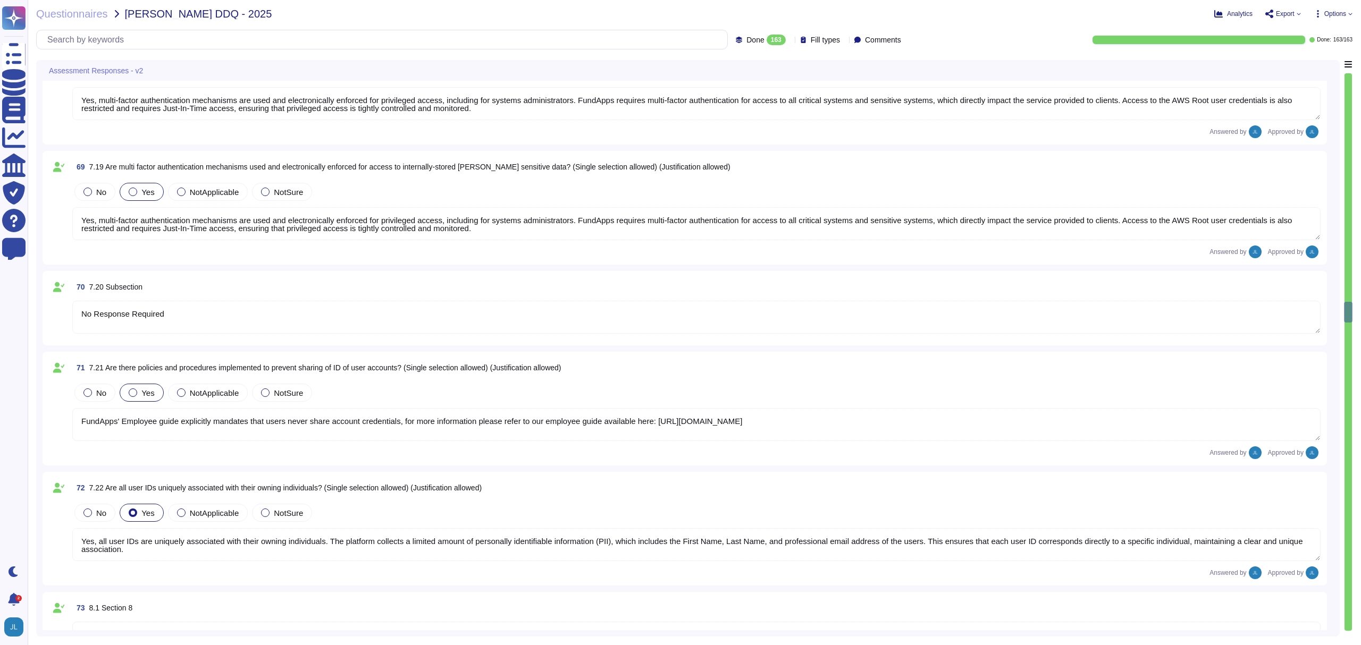
type textarea "Yes, all user IDs are uniquely associated with their owning individuals. The pl…"
type textarea "No Response Required"
type textarea "<p>FundApps' cryptographic policy is available on our policy portal here: [URL]…"
type textarea "<p><span style="color: rgb(33, 37, 41);">All client data is encrypted at rest. …"
type textarea "<p><br></p><p><span style="color: rgb(33, 37, 41);">All client data sent to or …"
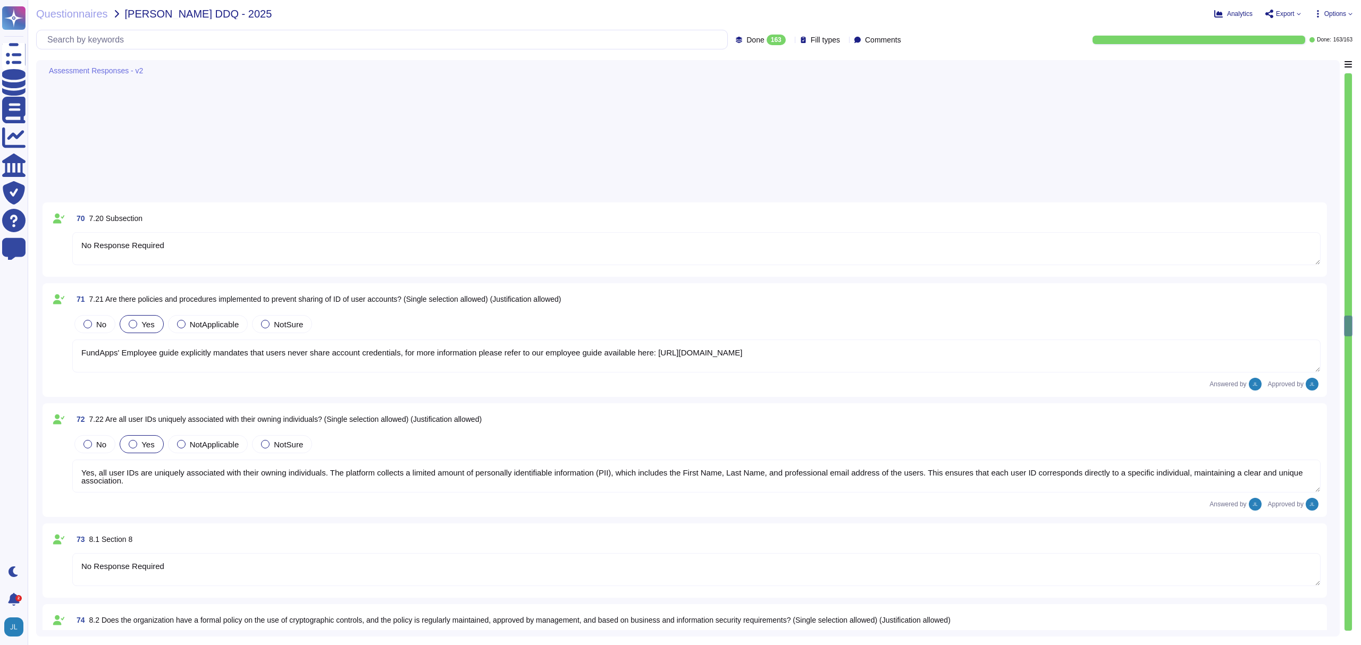
type textarea "<p><span style="color: rgb(33, 37, 41);">Yes, an industry-standard AES encrypti…"
type textarea "No Response Required"
type textarea "Yes, secure areas are defined and protected by appropriate entry controls to en…"
type textarea "Yes for the AWS' datacentres. No for some of our offices. These are instead mon…"
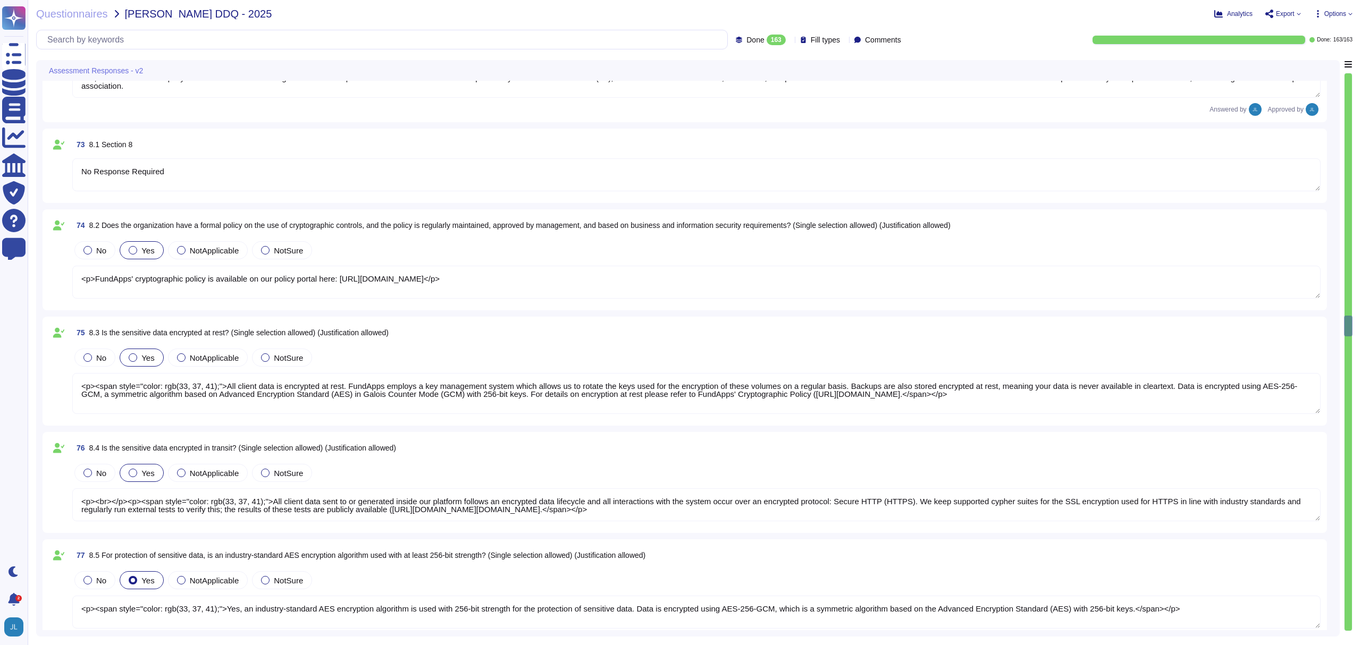
scroll to position [7871, 0]
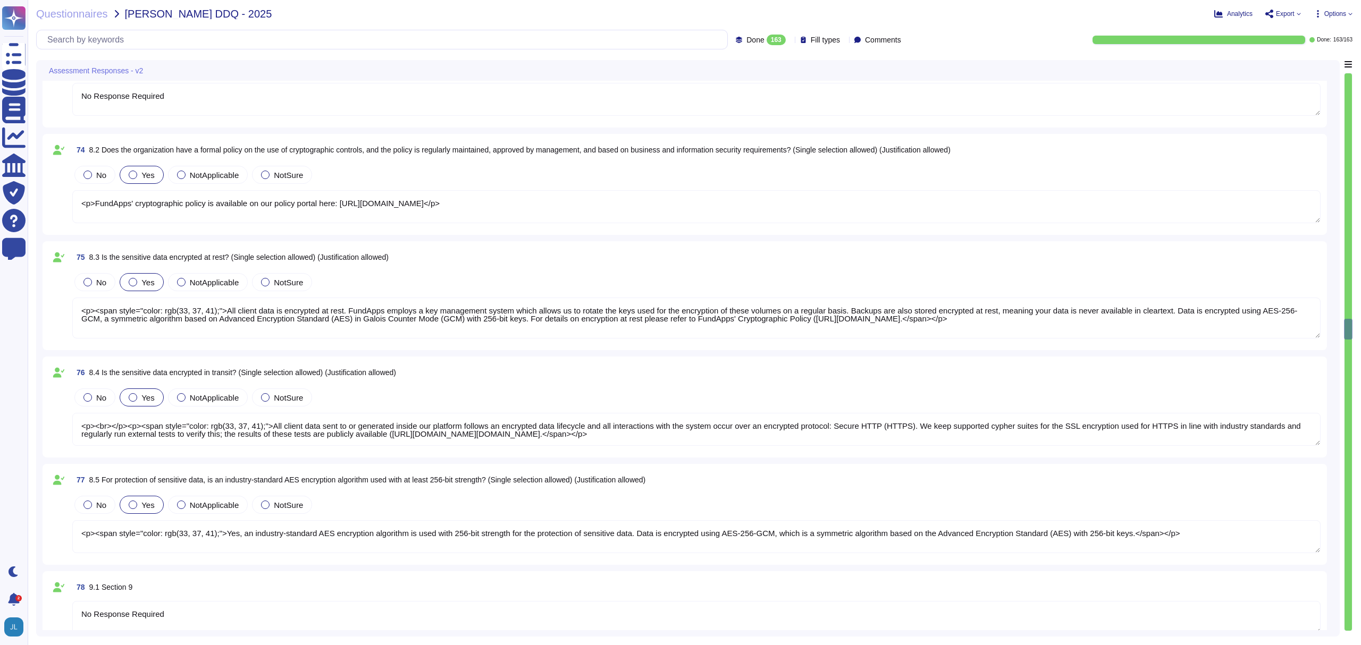
type textarea "Yes, all FundApps offices are protected by locked doors that can only be opened…"
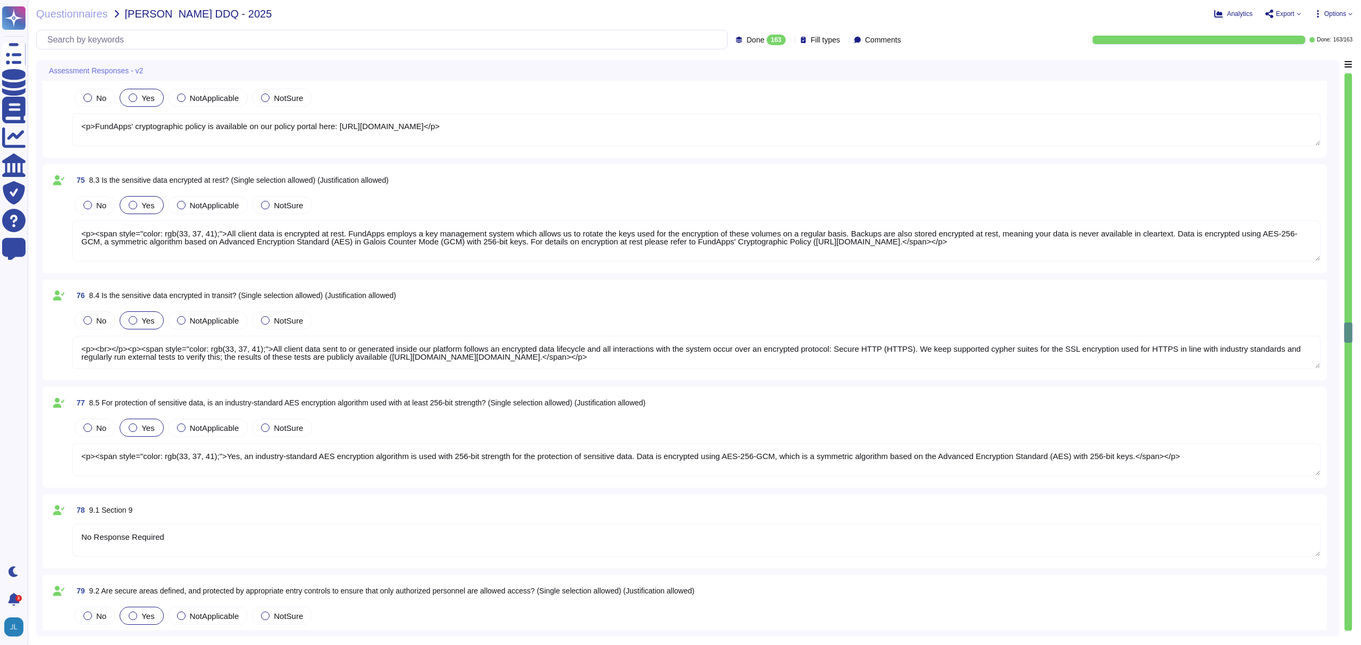
type textarea "For AWS datacenters CCTV is employed at physical access points to server rooms.…"
type textarea "Physical access to AWS data centres is logged, monitored, and retained. For mor…"
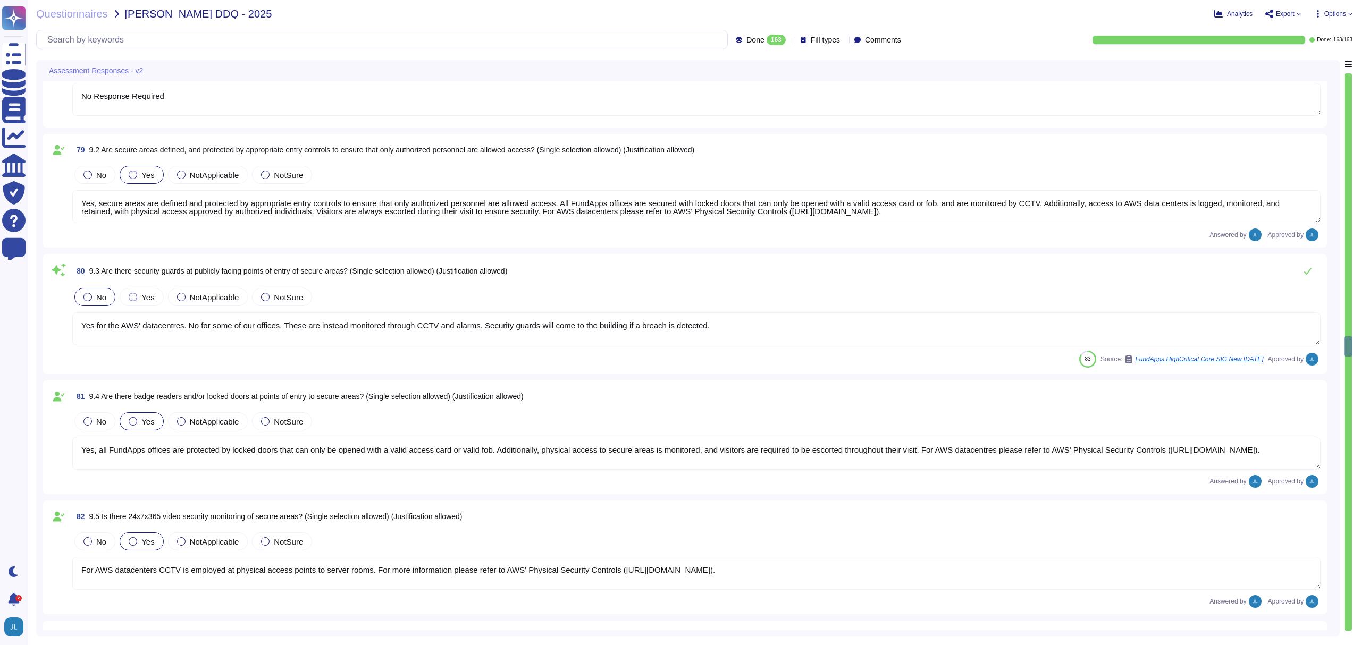
type textarea "FundApps platform is hosted in AWS. Please refer to AWS' Physical Security Cont…"
type textarea "AWS securely decommissions and physically destroys all production media before …"
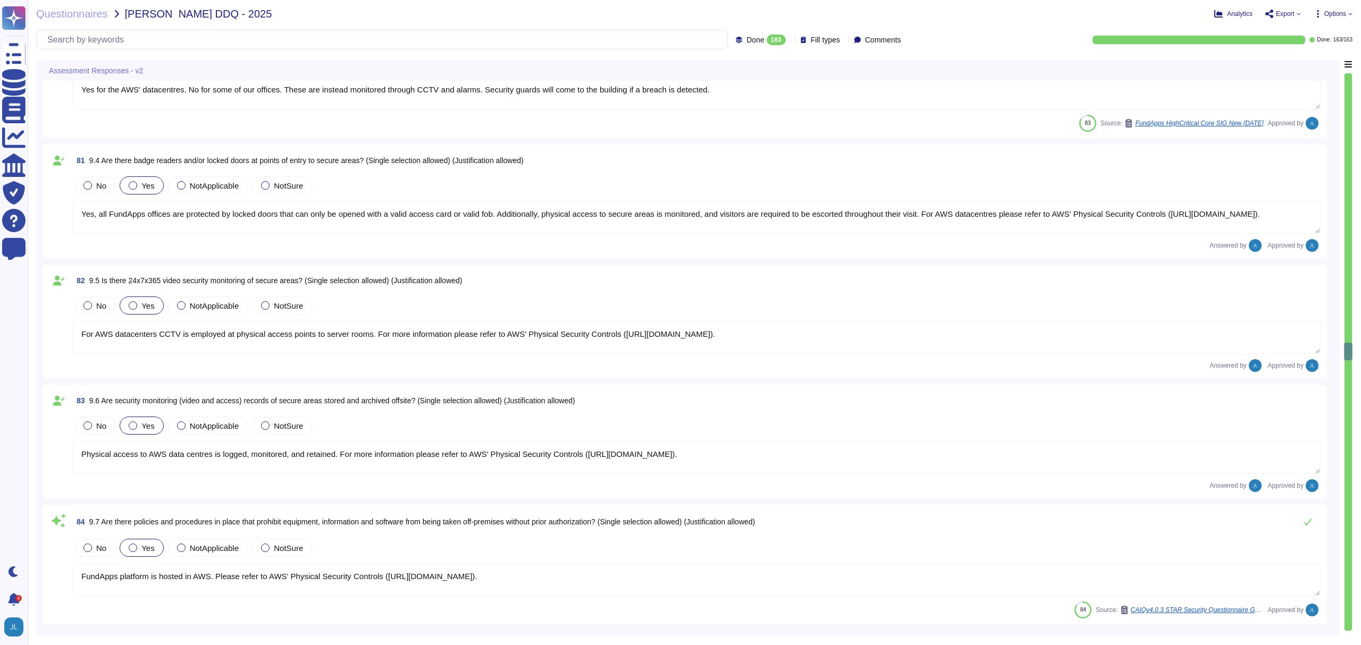
type textarea "All data destruction events are logged in our audit trail, and stored for at le…"
type textarea "No Response Required"
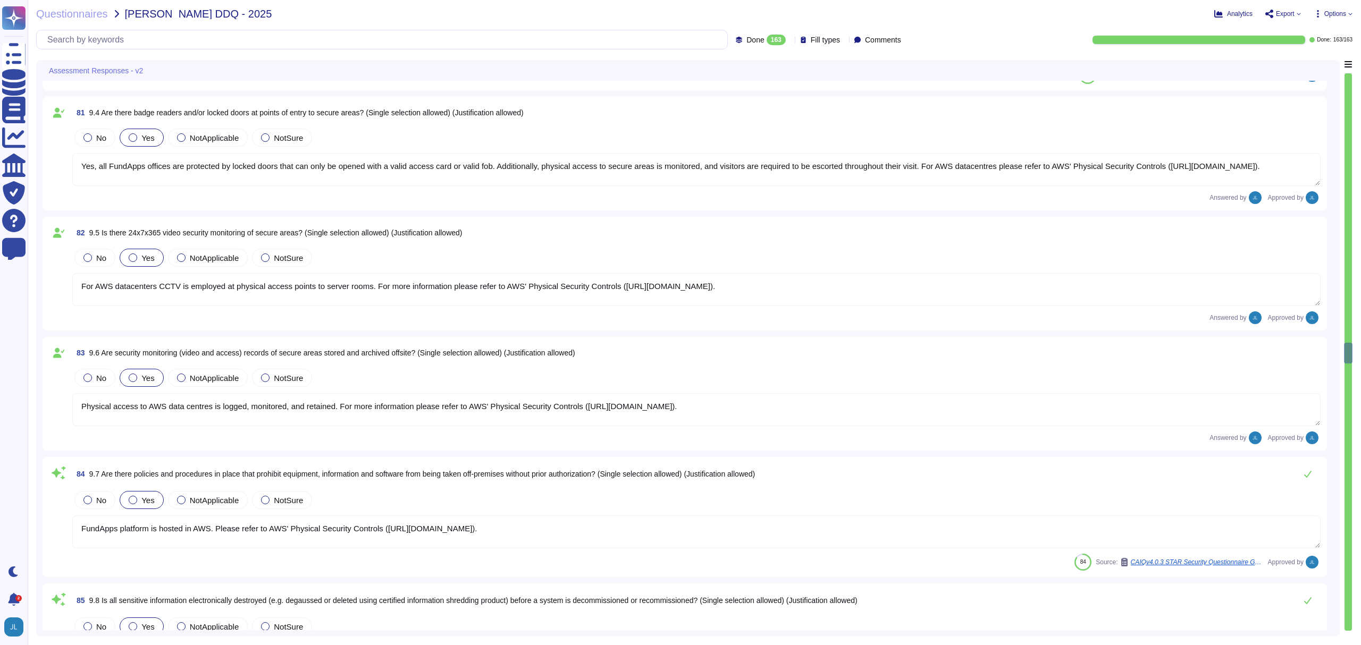
scroll to position [8915, 0]
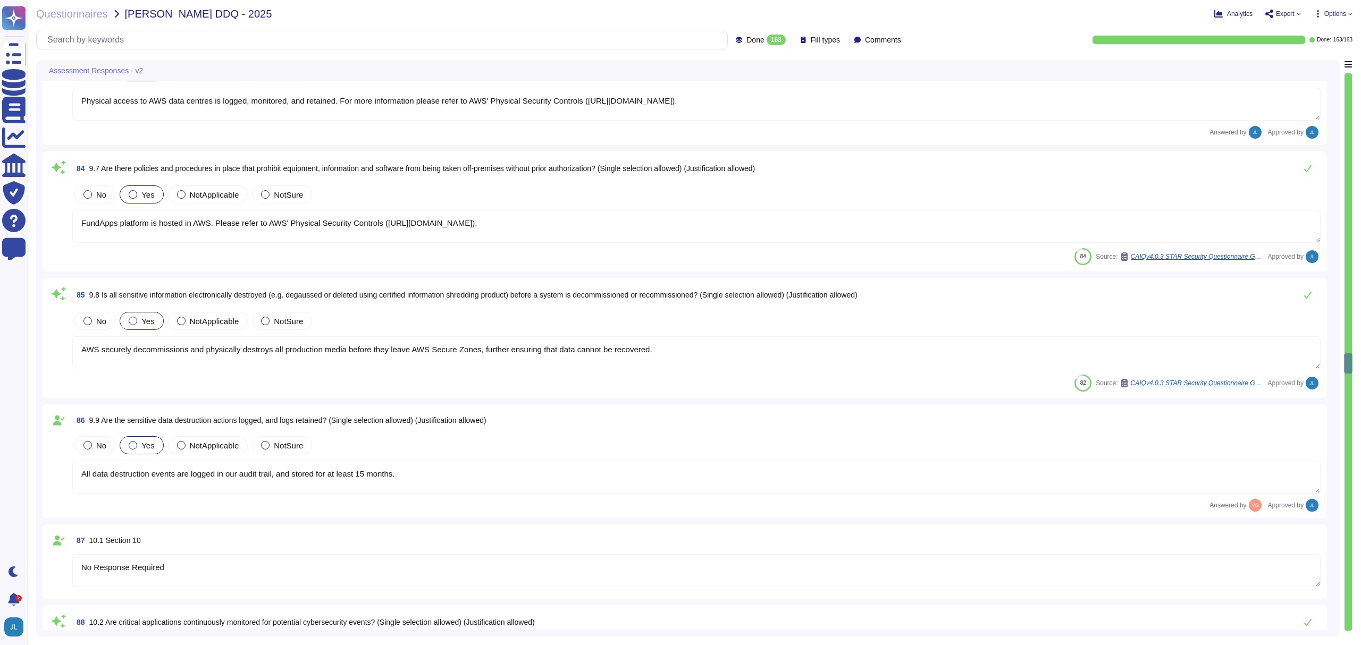
type textarea "Yes. Please refer to FundApps' Logging, Monitoring and Alerting Policy ([URL][D…"
type textarea "Yes, production and non-production environments are separated. FundApps ensures…"
type textarea "FundApps deploys an Endpoint Detection and Response tool across all of its endp…"
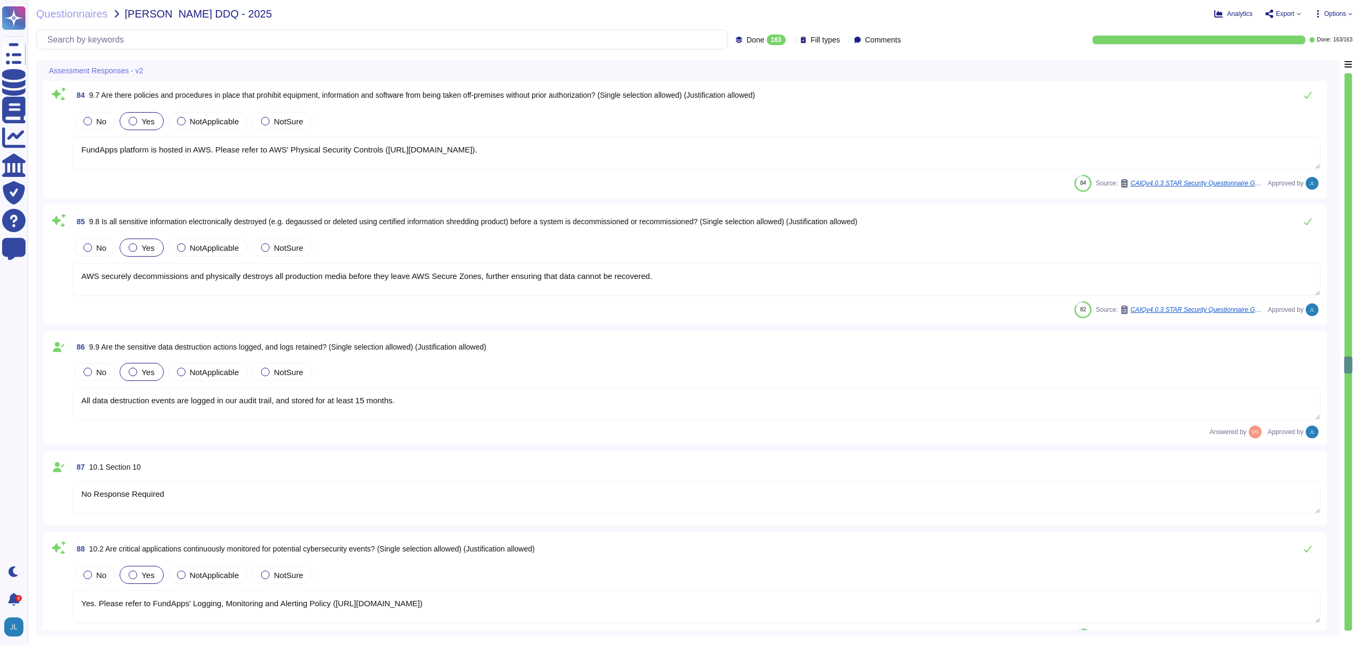
type textarea "FundApps backups production data to local storage at the following frequency: F…"
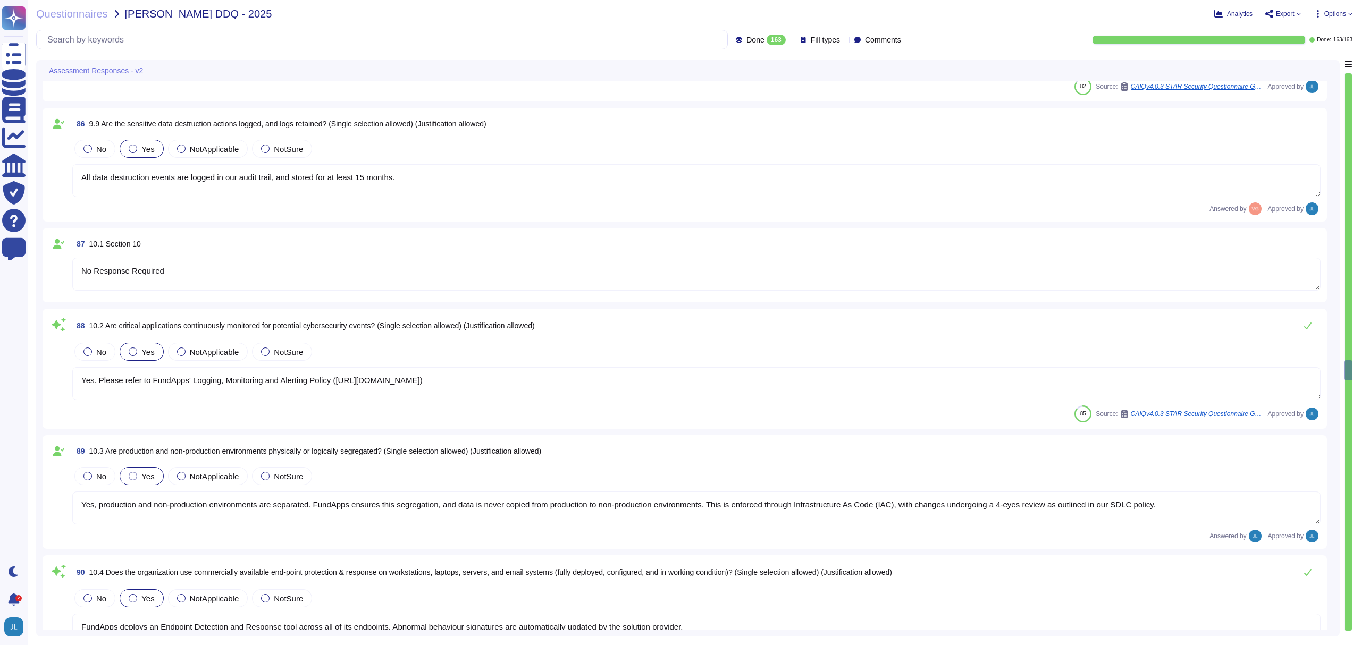
type textarea "FundApps backups production data to local storage at the following frequency:Fu…"
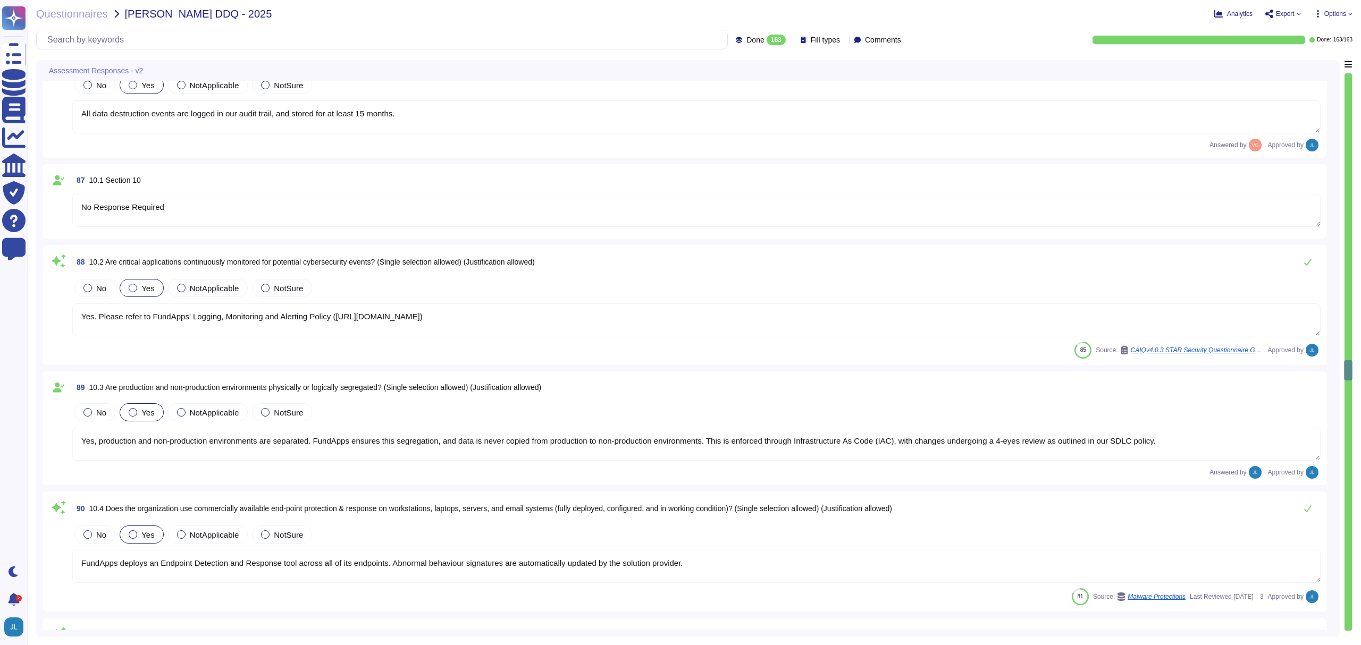
scroll to position [9277, 0]
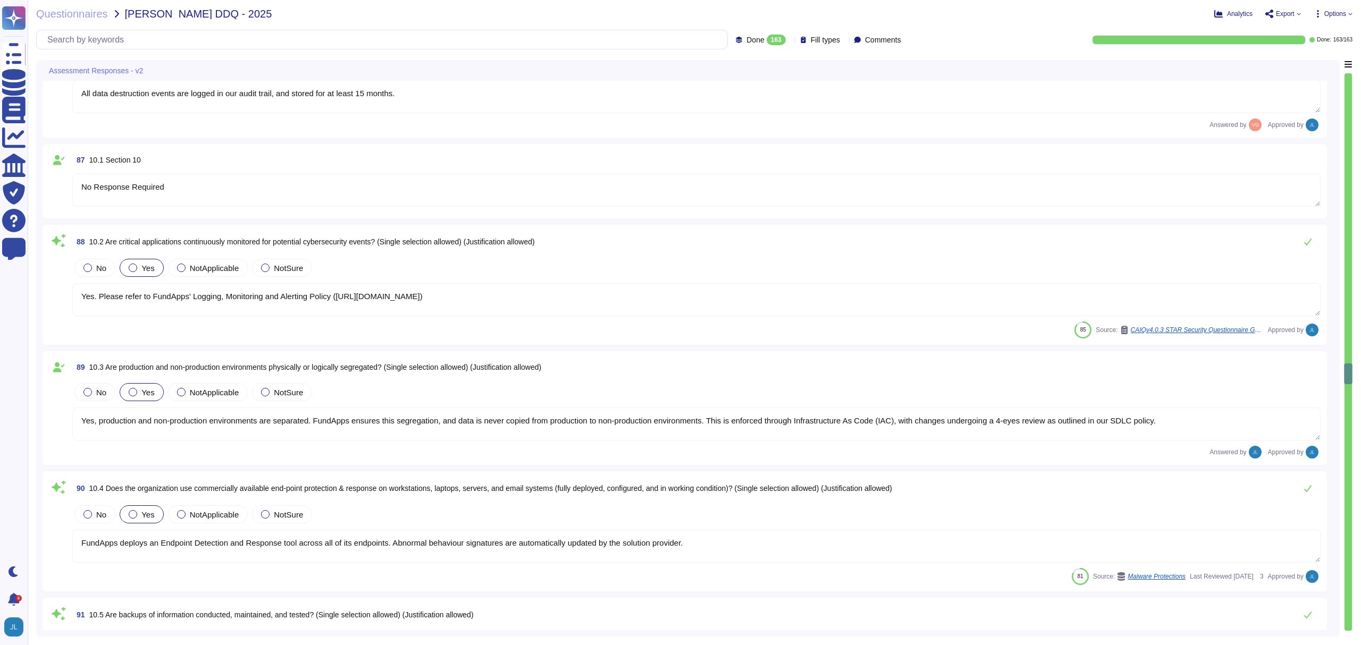
type textarea "Yes, all sensitive data is encrypted on backup media. Backups are fully encrypt…"
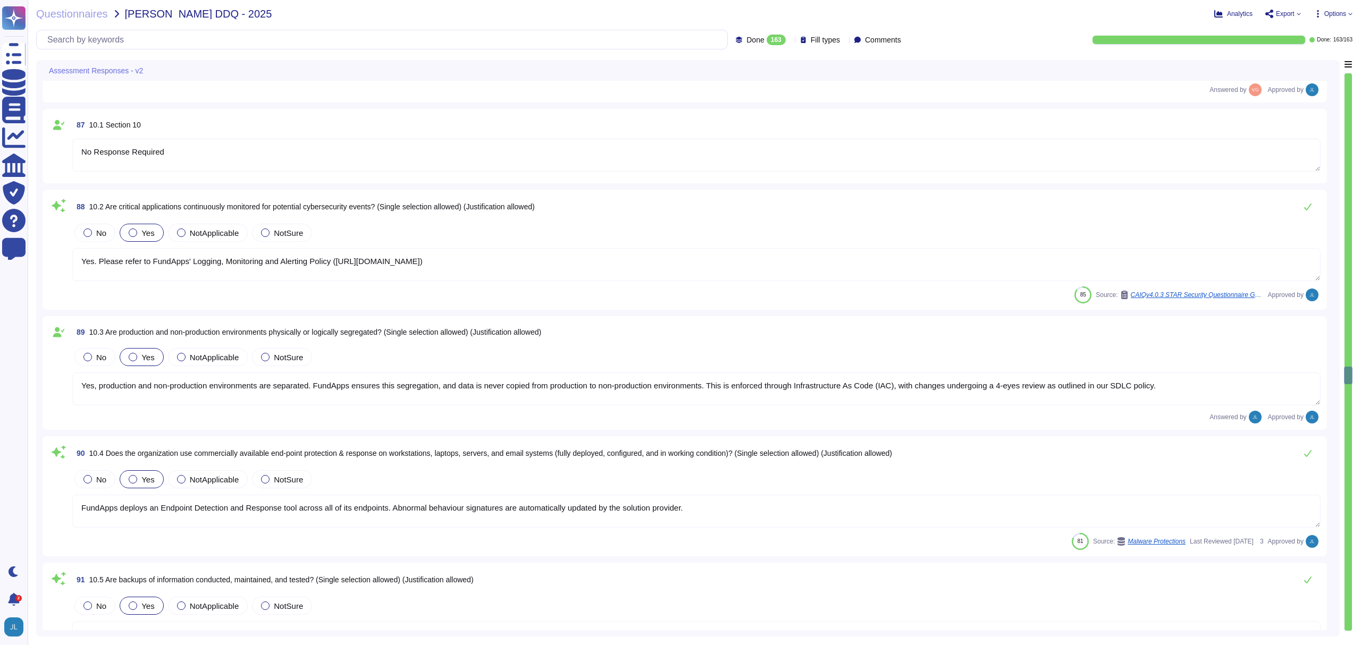
type textarea "Backups are securely managed and are fully encrypted. Upon contract termination…"
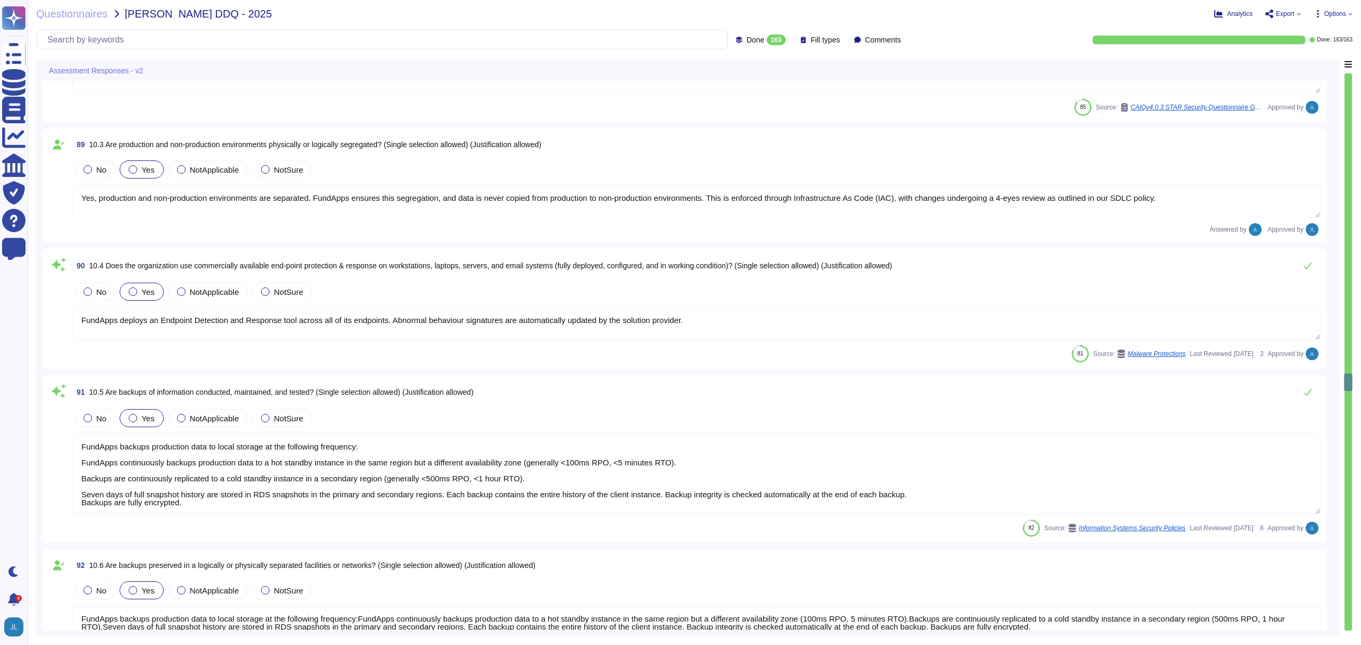
type textarea "No Response Required"
type textarea "Yes. We have a centralised and read-only log management system. All critical mi…"
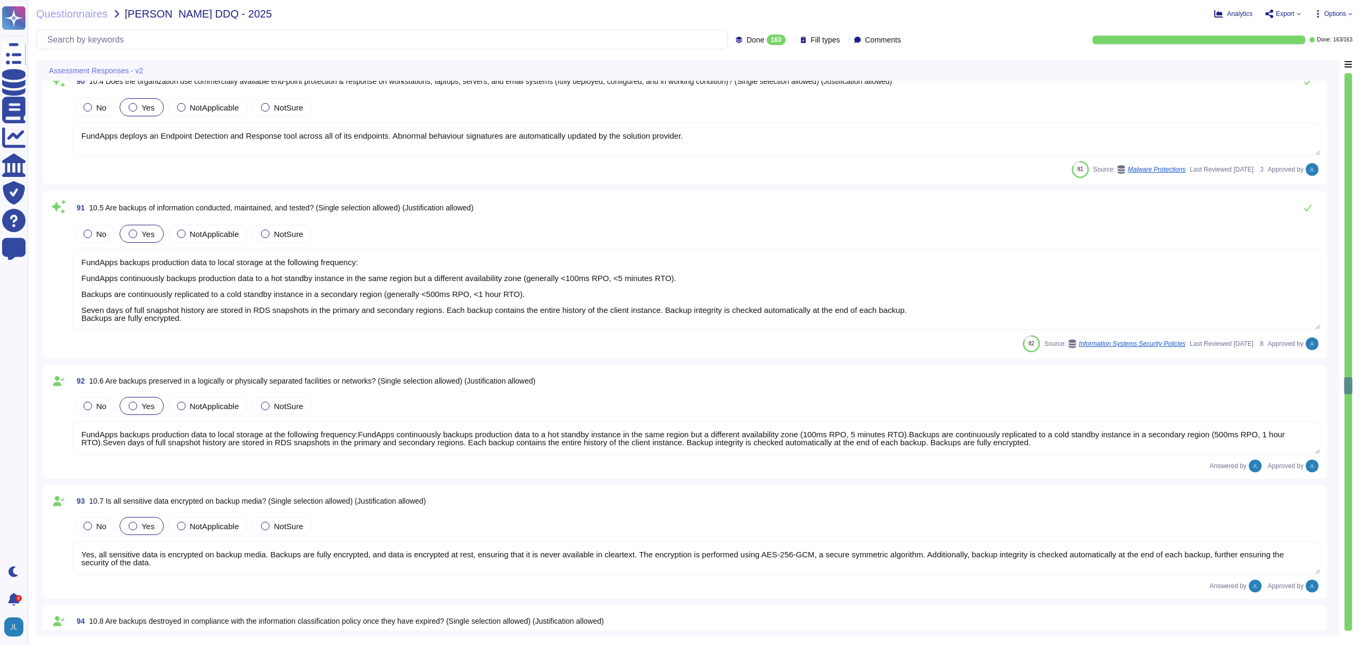
scroll to position [1, 0]
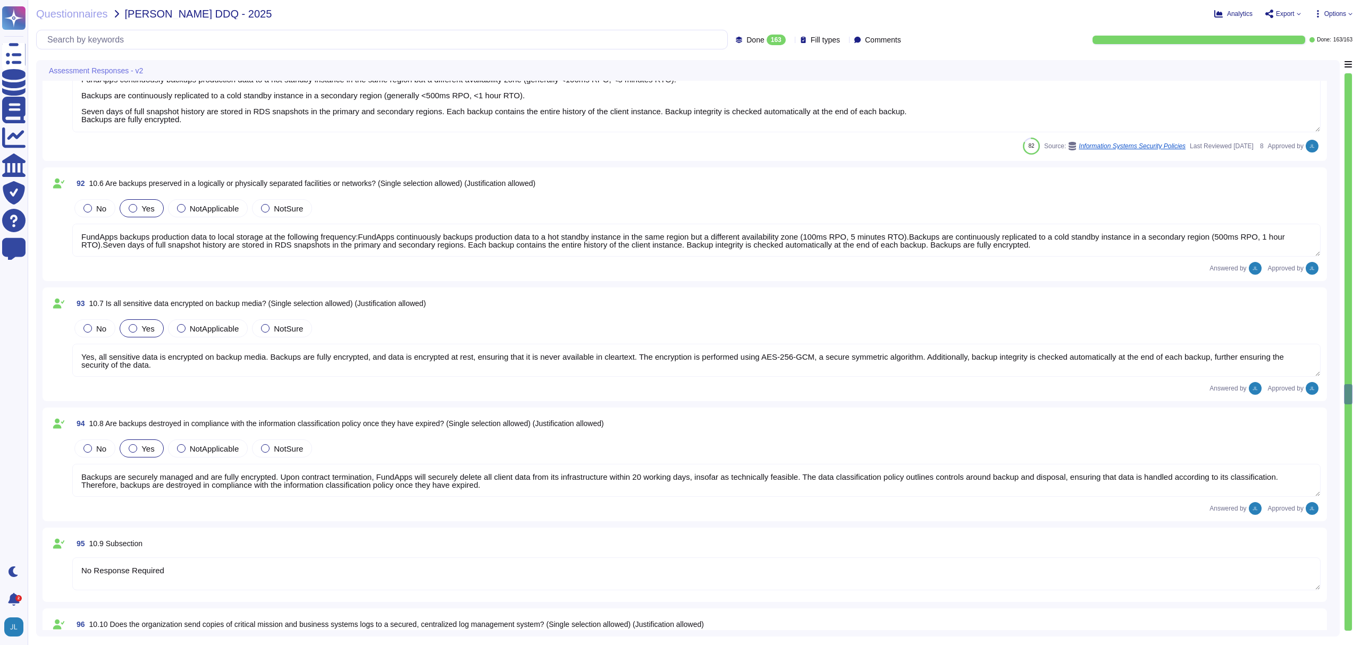
type textarea "Yes. Please refer to FundApps' Logging, Monitoring and Alerting Policy ([URL][D…"
type textarea "AWS manages EC2 instance clock accuracy with Amazon Time Sync Service, ensuring…"
type textarea "No Response Required"
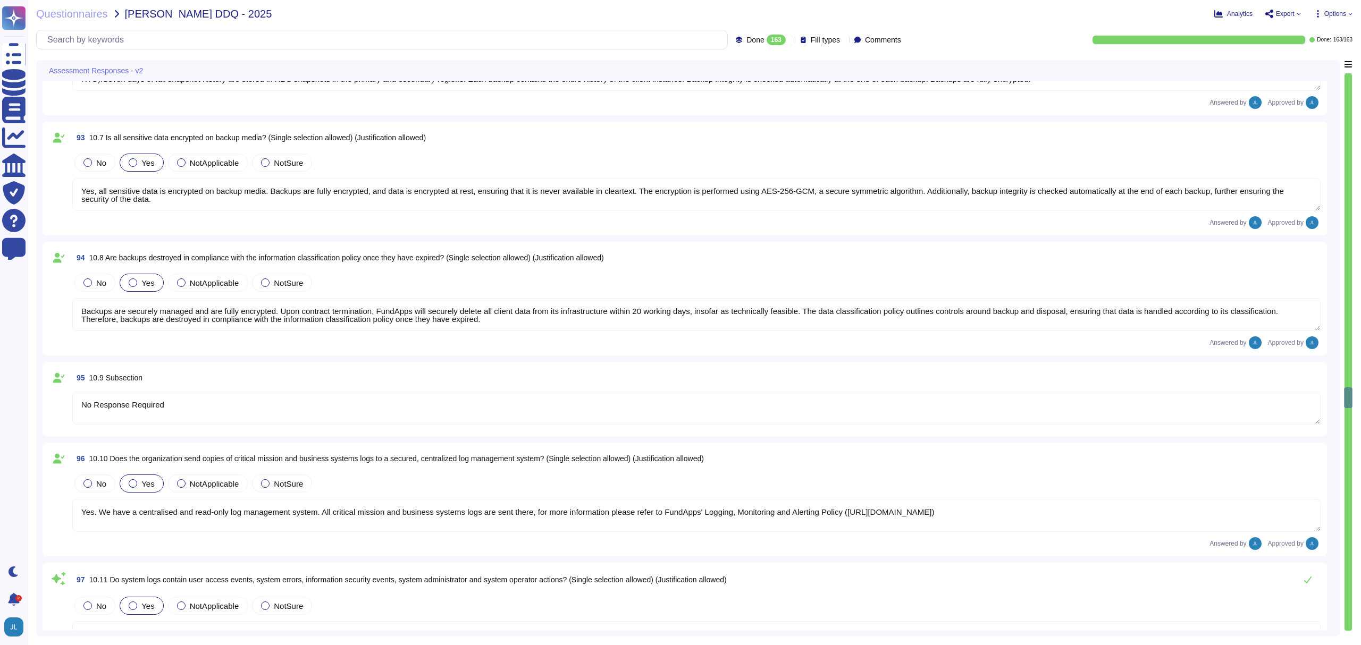
type textarea "FundApps has a Vulnerability Management Policy:[URL][DOMAIN_NAME]"
type textarea "FundApps uses several layers of security controls to detect and remediate vulne…"
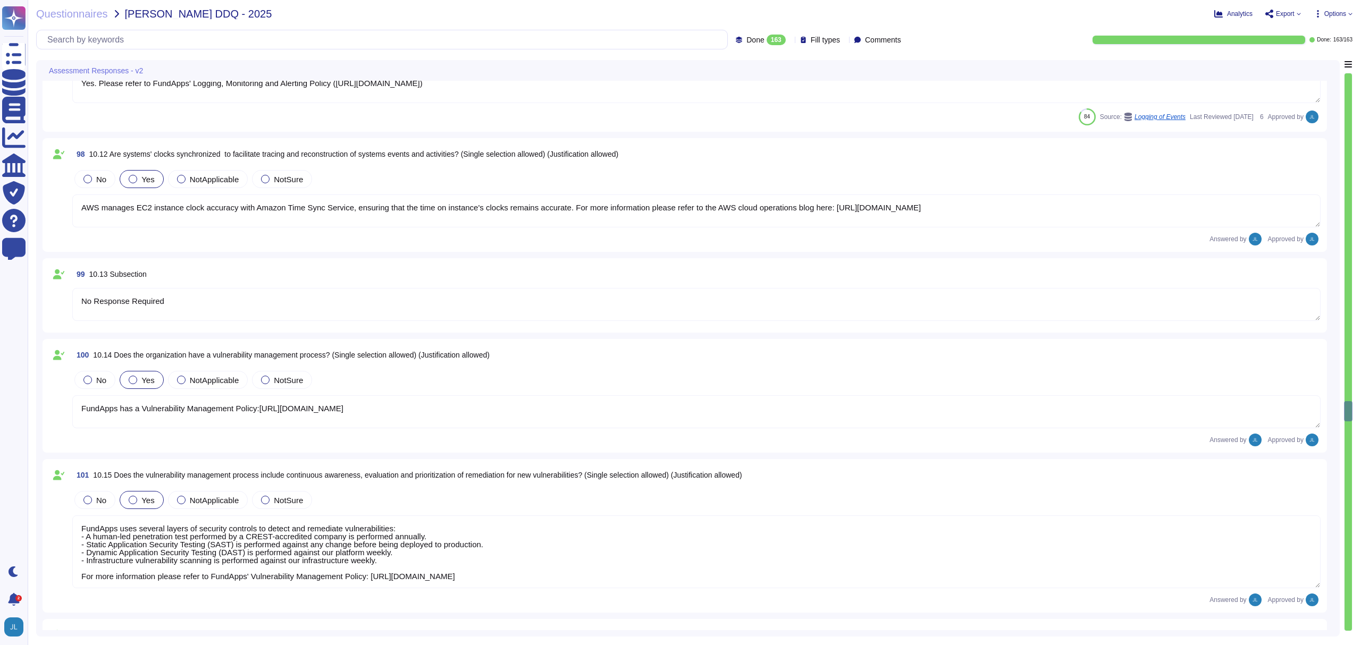
type textarea "FundApps uses several layers of security controls to detect and remediate vulne…"
type textarea "No Response Required"
type textarea "FundApps has a formally documented Privacy Policy which is publicly available o…"
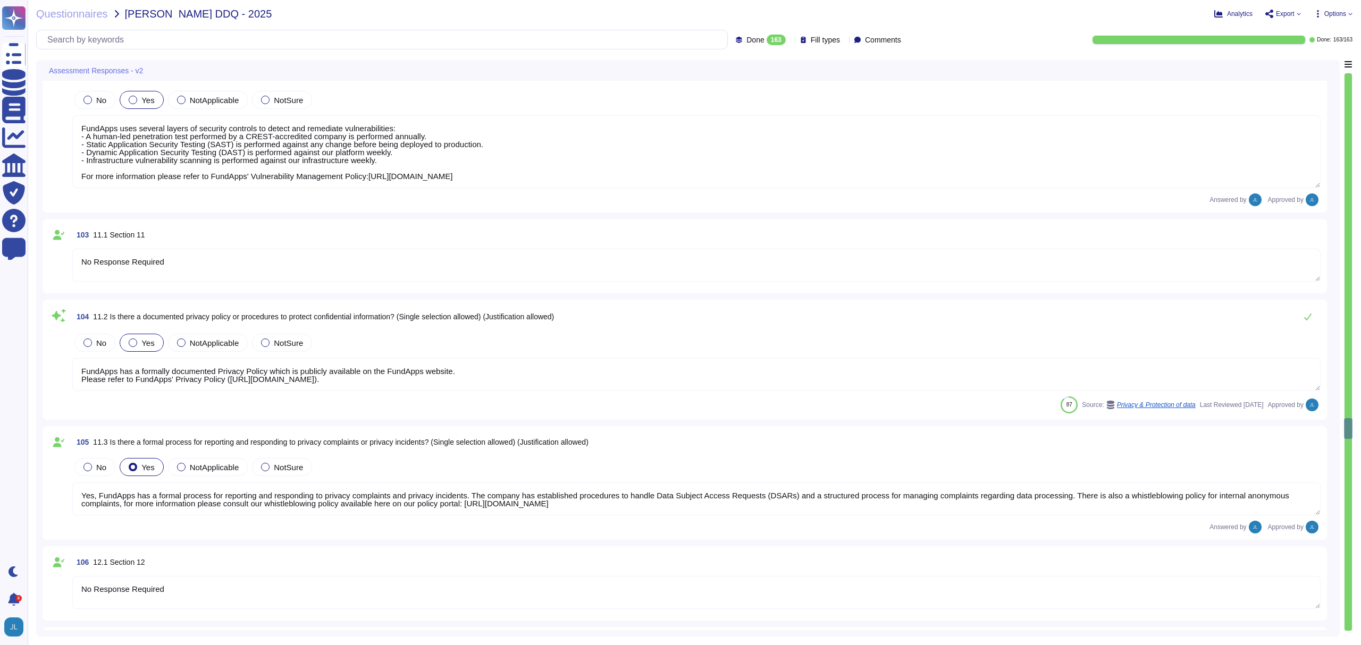
type textarea "Yes, FundApps has a formal process for reporting and responding to privacy comp…"
type textarea "No Response Required"
type textarea "Yes, controls are in place to secure network access. FundApps implements physic…"
type textarea "Yes, critical network segments are logically isolated. FundApps implements a ti…"
type textarea "Yes, the network is monitored to detect potential cybersecurity events. FundApp…"
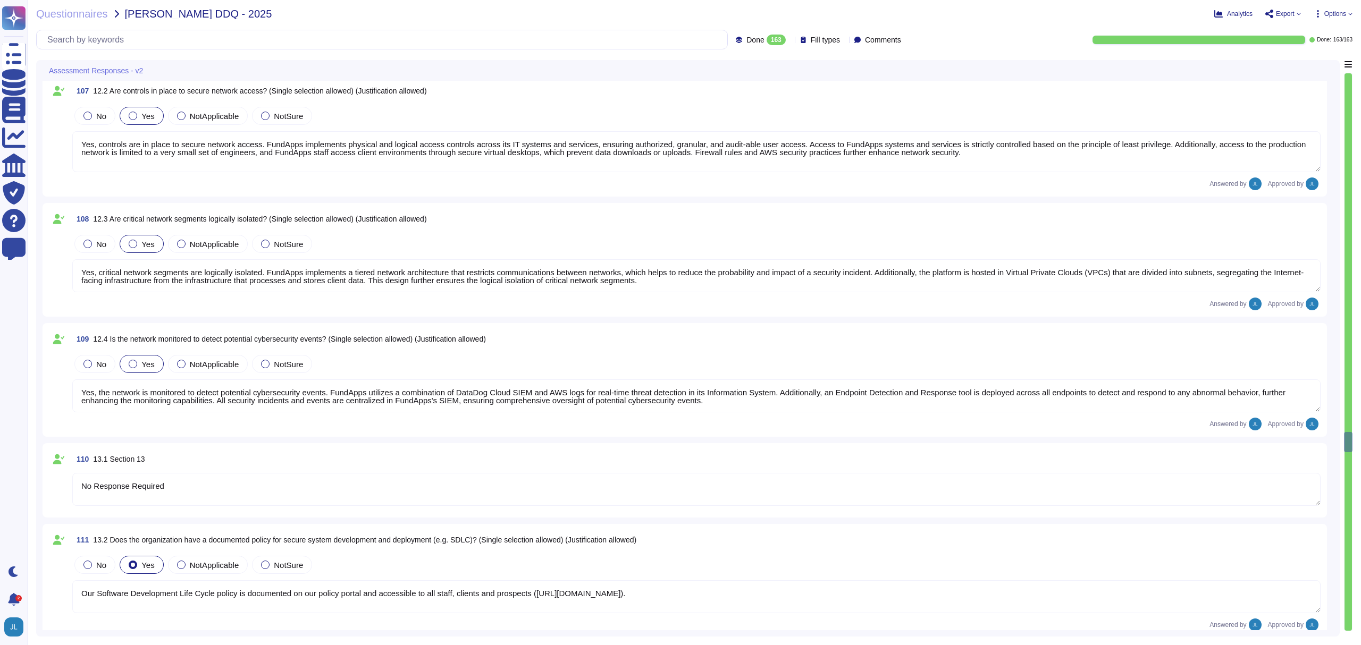
type textarea "No Response Required"
type textarea "Our Software Development Life Cycle policy is documented on our policy portal a…"
type textarea "Our change management policy is available on our Software Development Life Cycl…"
type textarea "A human-led penetration test performed by a CREST-accredited company is perform…"
type textarea "As one of our Security Musts we note that staff should only install application…"
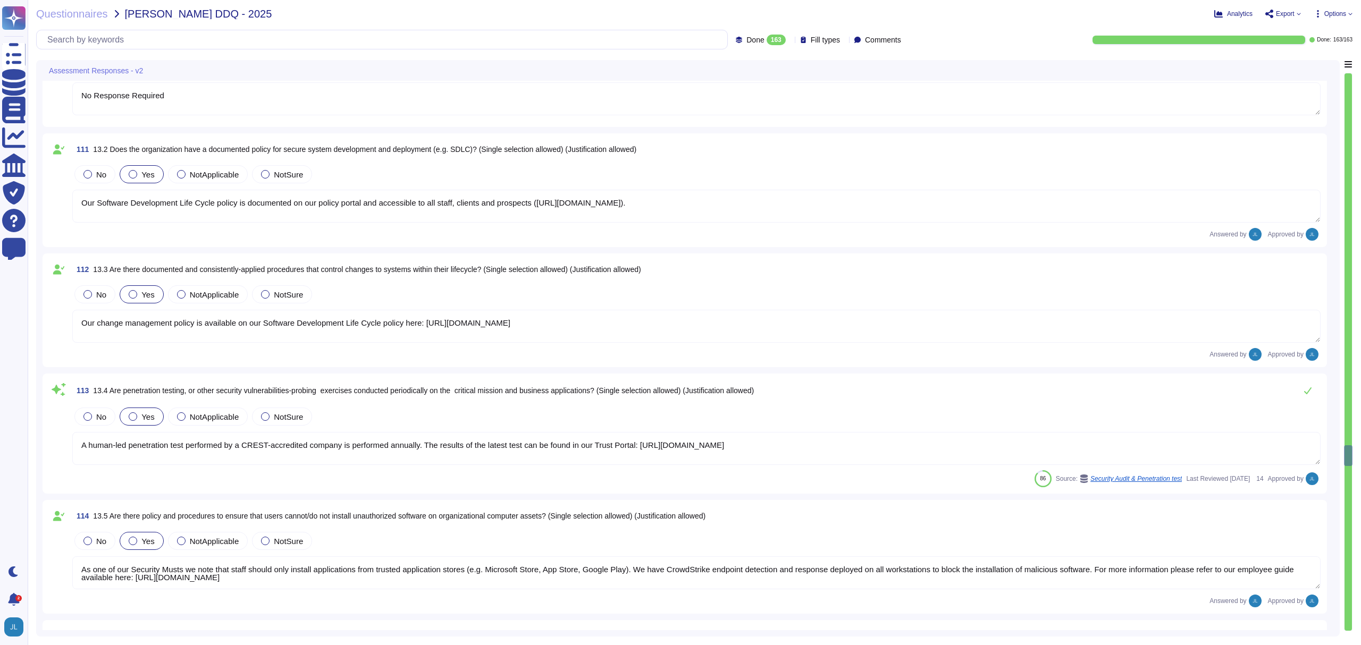
type textarea "No Response Required"
type textarea "All suspected security incidents are reported to the Incident Response Team Lea…"
type textarea "Yes, FundApps exercises and tests its Business Continuity Plan and Disaster Rec…"
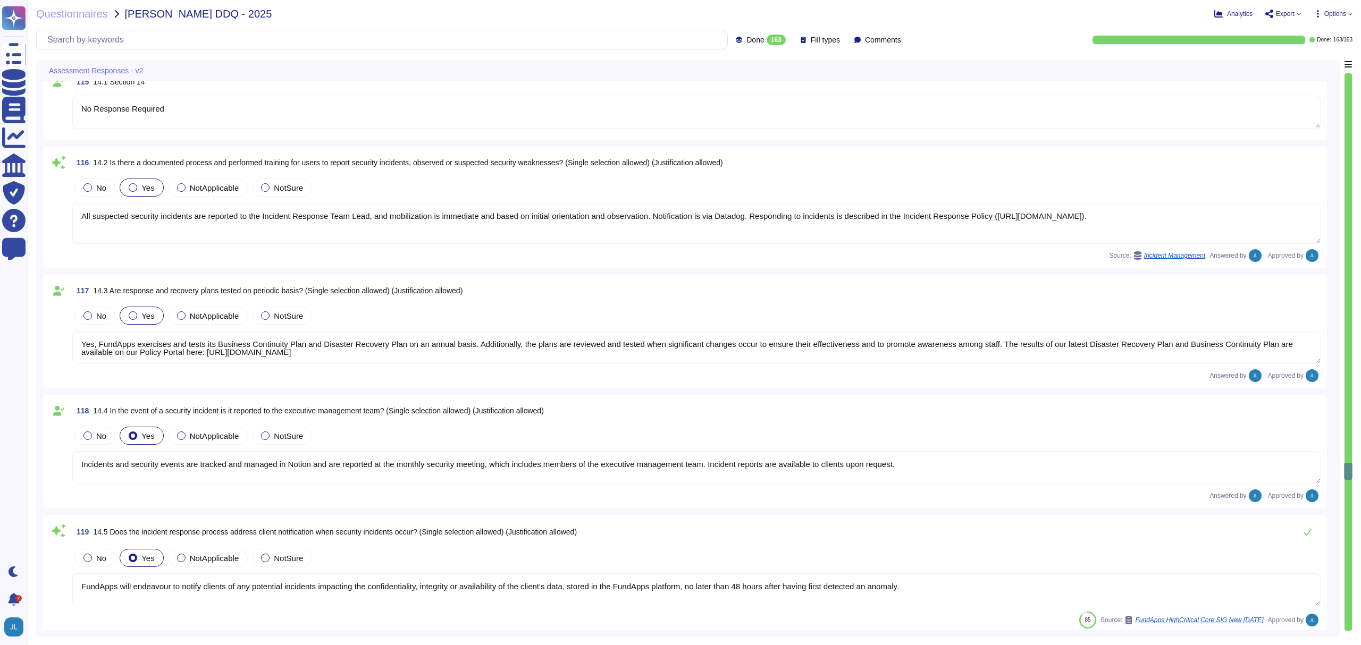
type textarea "Incidents and security events are tracked and managed in Notion and are reporte…"
type textarea "FundApps will endeavour to notify clients of any potential incidents impacting …"
type textarea "Yes, FundApps has assessed the potential impact of cybersecurity incidents on i…"
type textarea "FundApps has implemented several measures to mitigate clients' impact risk from…"
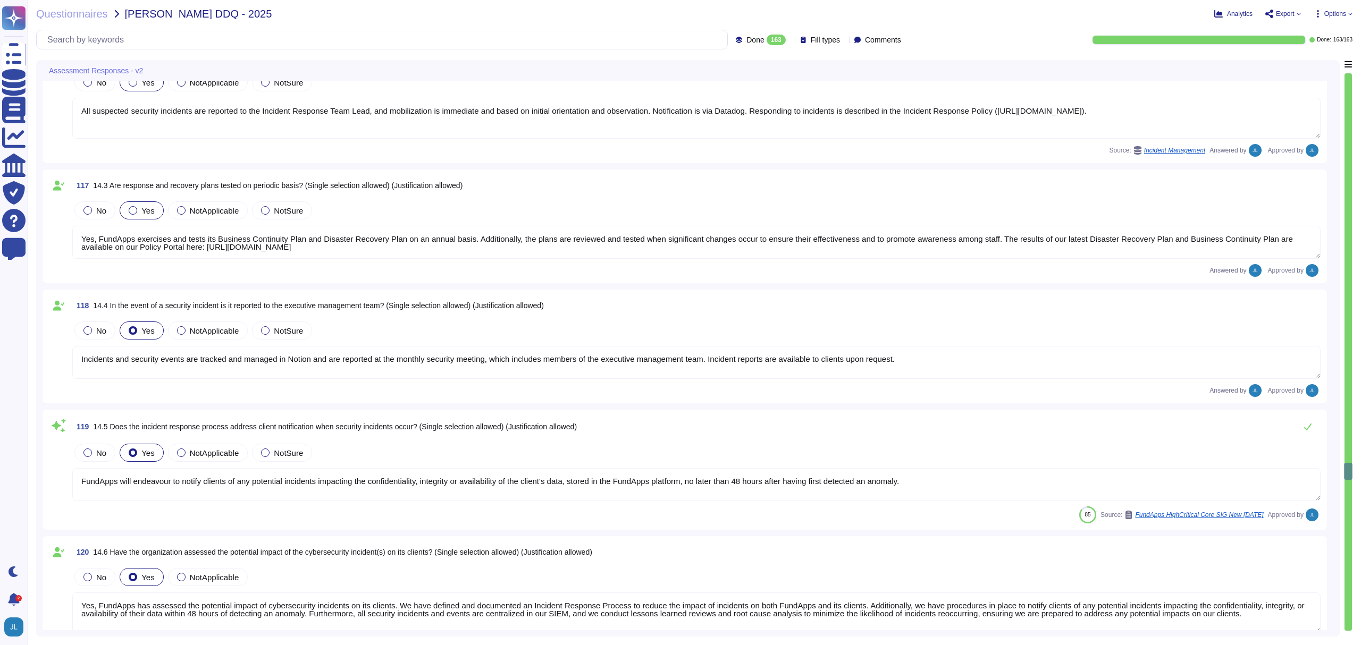
scroll to position [12843, 0]
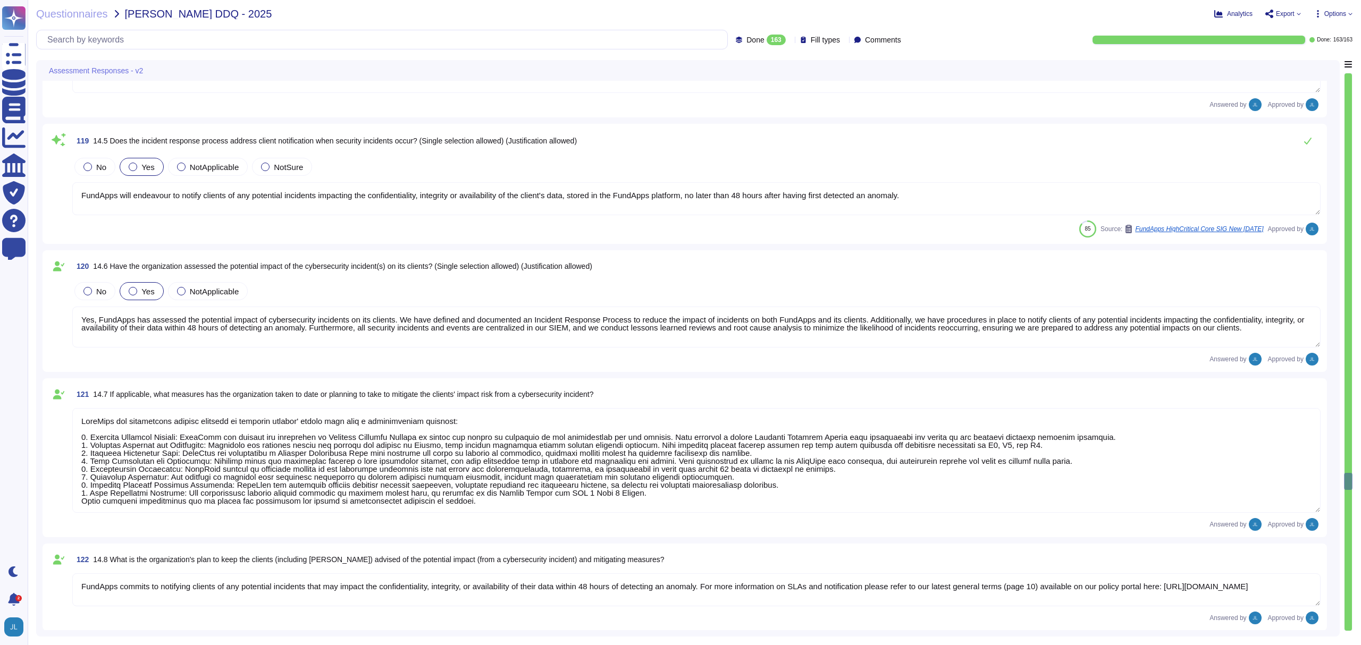
type textarea "FundApps commits to notifying clients of any potential incidents that may impac…"
type textarea "No Response Required"
type textarea "FundApps conducts an annual internal audit carried out by an independent third-…"
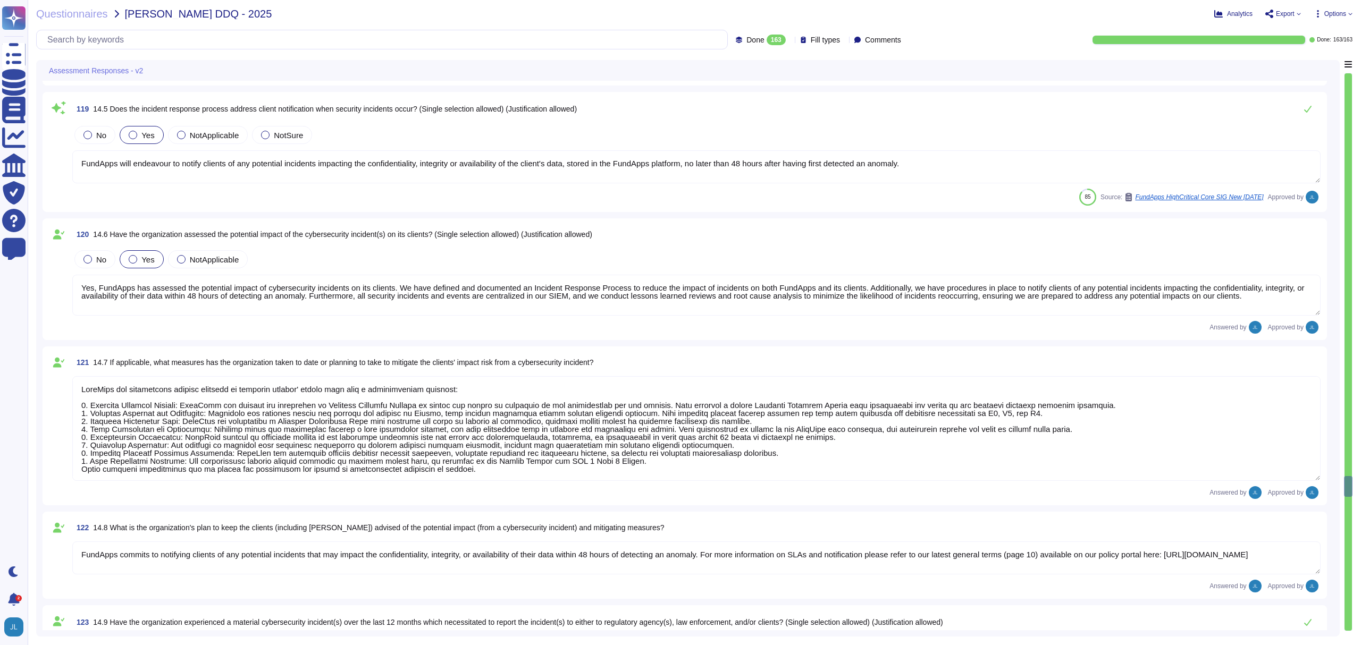
type textarea "FundApps is assessed annually by independent third party auditors which provide…"
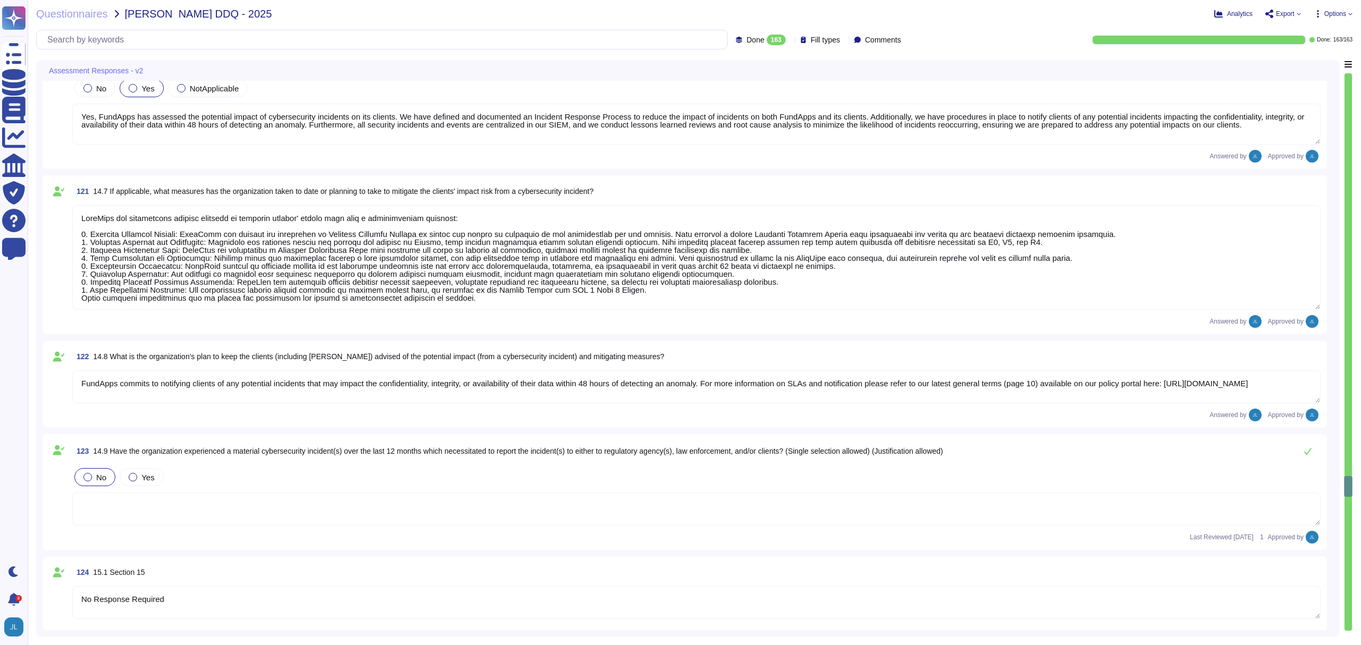
scroll to position [13046, 0]
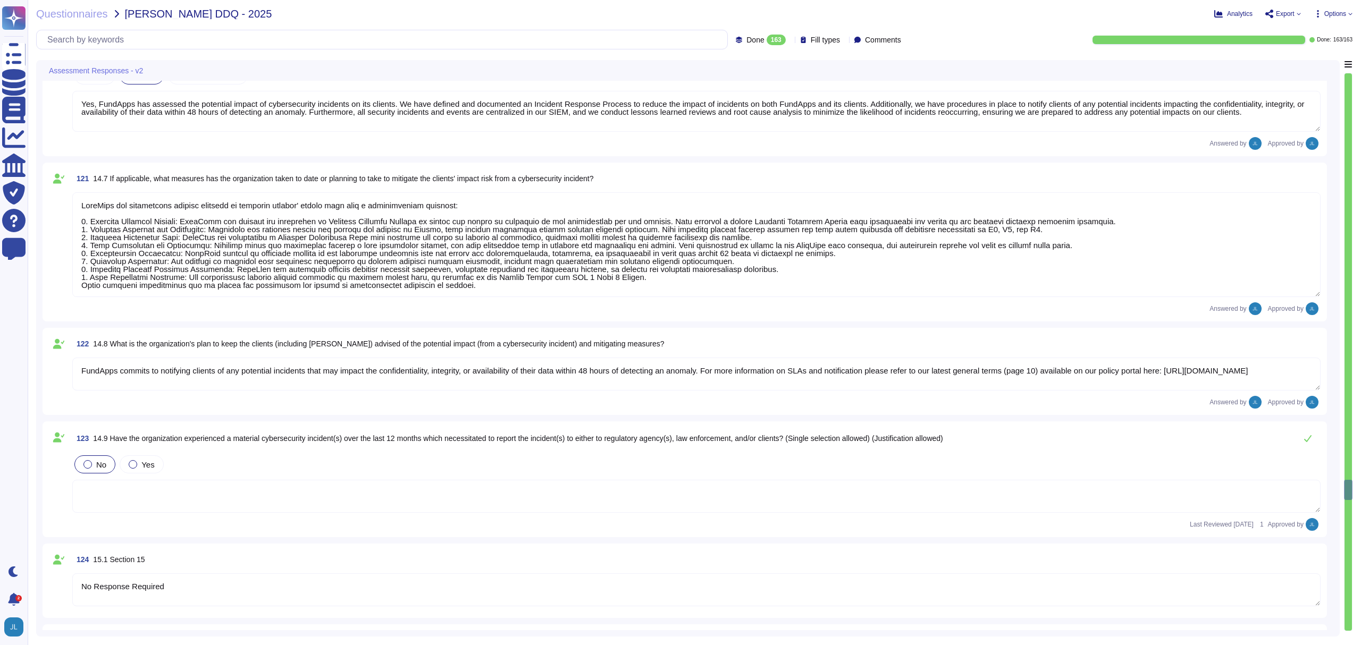
type textarea "No Response Required"
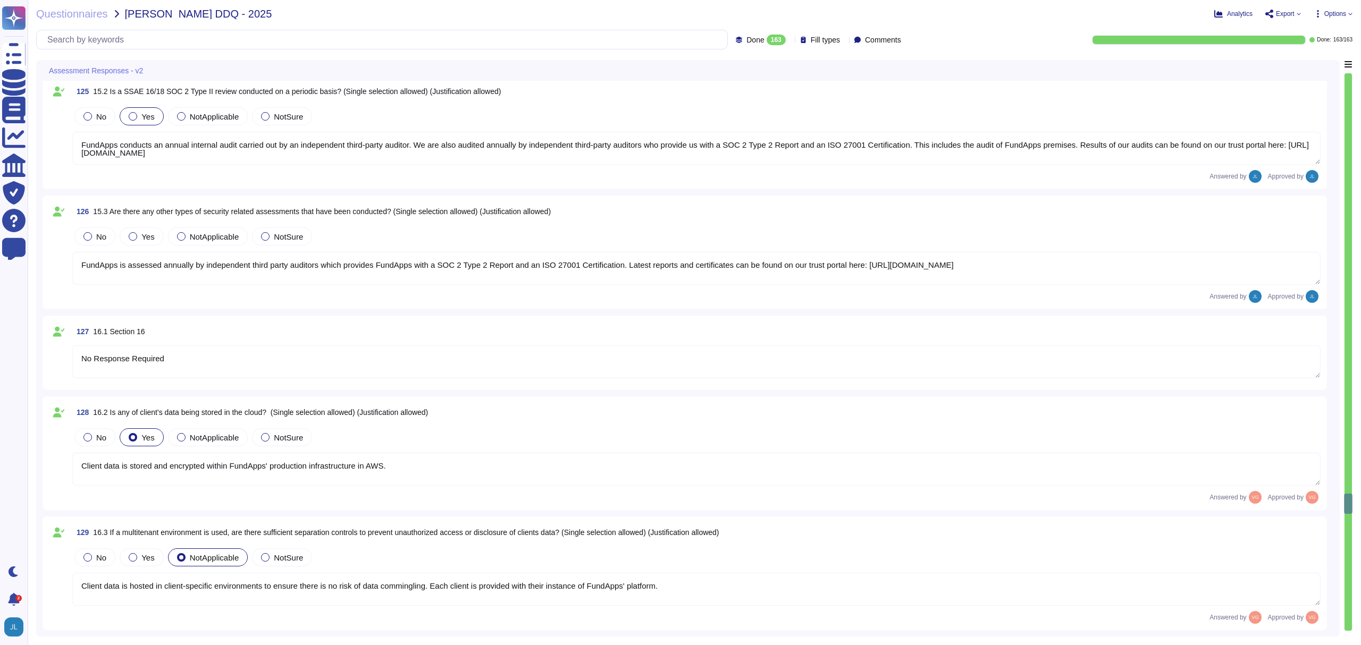
type textarea "Client data is stored and encrypted within FundApps' production infrastructure …"
type textarea "Client data is hosted in client-specific environments to ensure there is no ris…"
type textarea "Pre-production environments (e.g, development, testing, etc) are separated from…"
type textarea "FundApps' data retention policy sets out how FundApps securely removes and disp…"
type textarea "AWS has constructed a multi-layered and robust framework that clearly defines r…"
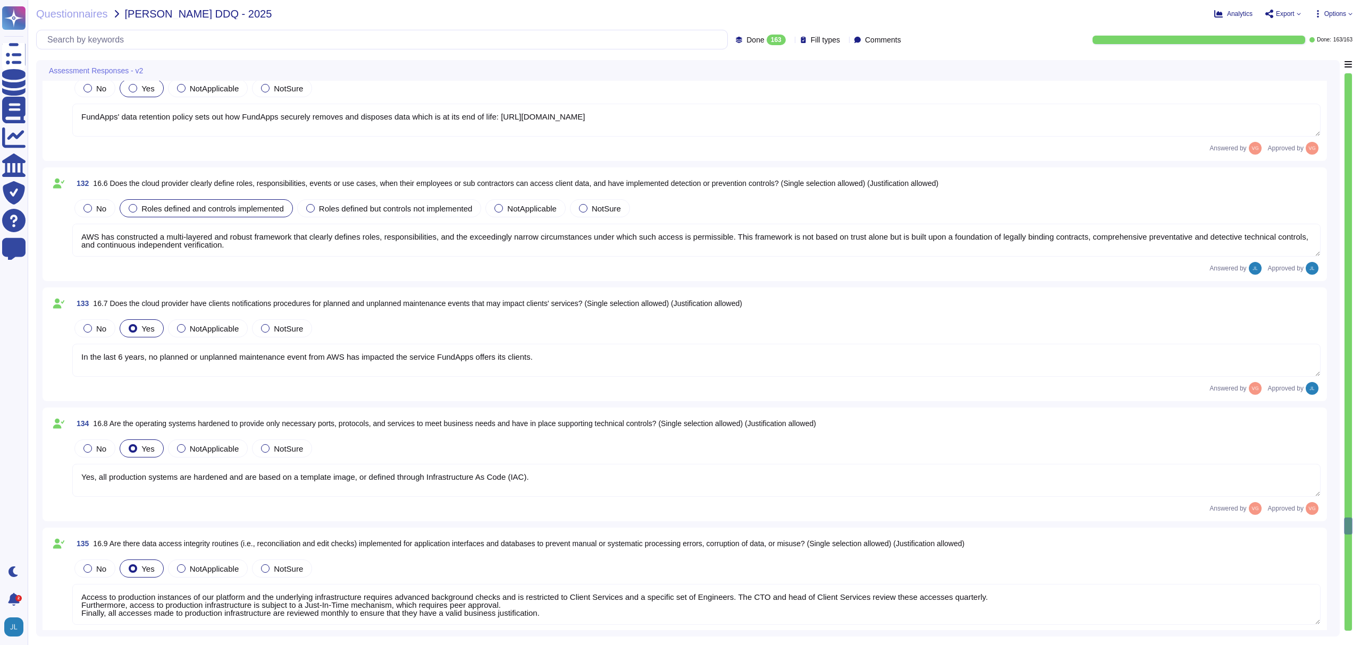
type textarea "In the last 6 years, no planned or unplanned maintenance event from AWS has imp…"
type textarea "Yes, all production systems are hardened and are based on a template image, or …"
type textarea "Access to production instances of our platform and the underlying infrastructur…"
type textarea "Encryption of data in transitFundApps supports TLS v1.2 and TLS v1.3. The full …"
type textarea "Please refer to FundApps' Cryptographic Policy: [URL][DOMAIN_NAME]"
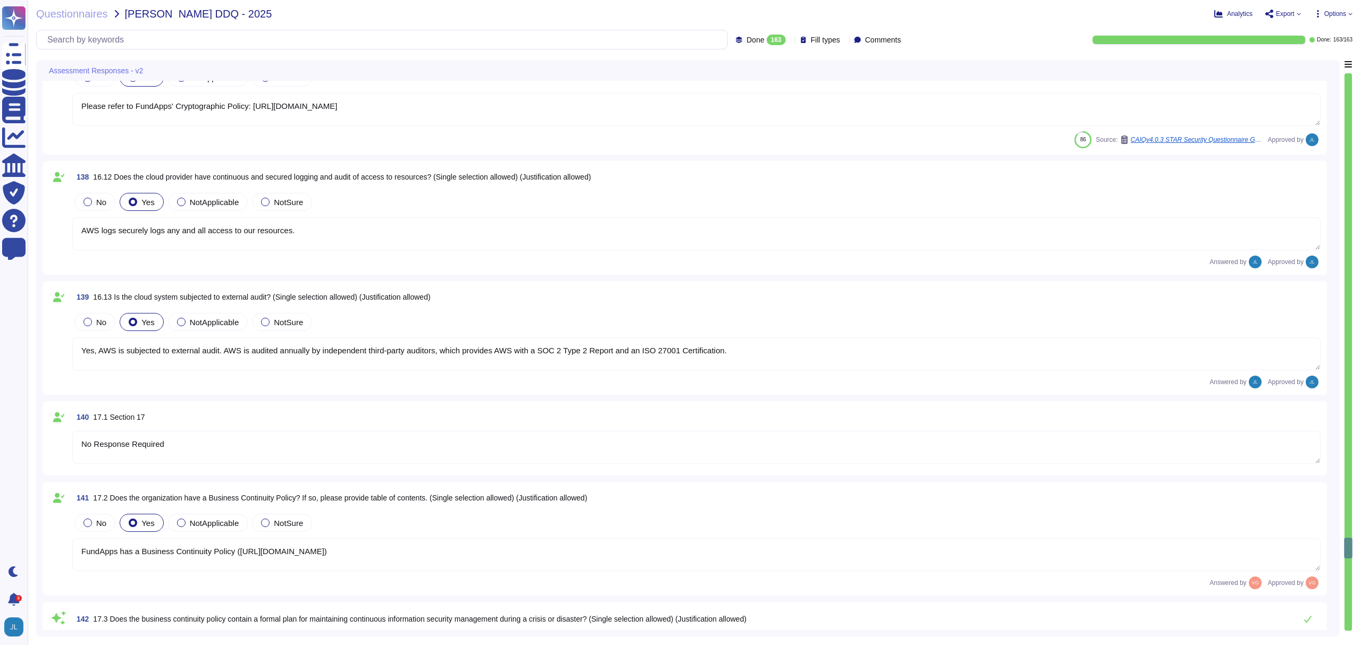
type textarea "AWS logs securely logs any and all access to our resources."
type textarea "Yes, AWS is subjected to external audit. AWS is audited annually by independent…"
type textarea "No Response Required"
type textarea "FundApps has a Business Continuity Policy ([URL][DOMAIN_NAME])"
type textarea "Please refer to FundApps' Business Continuity Management System ([URL][DOMAIN_N…"
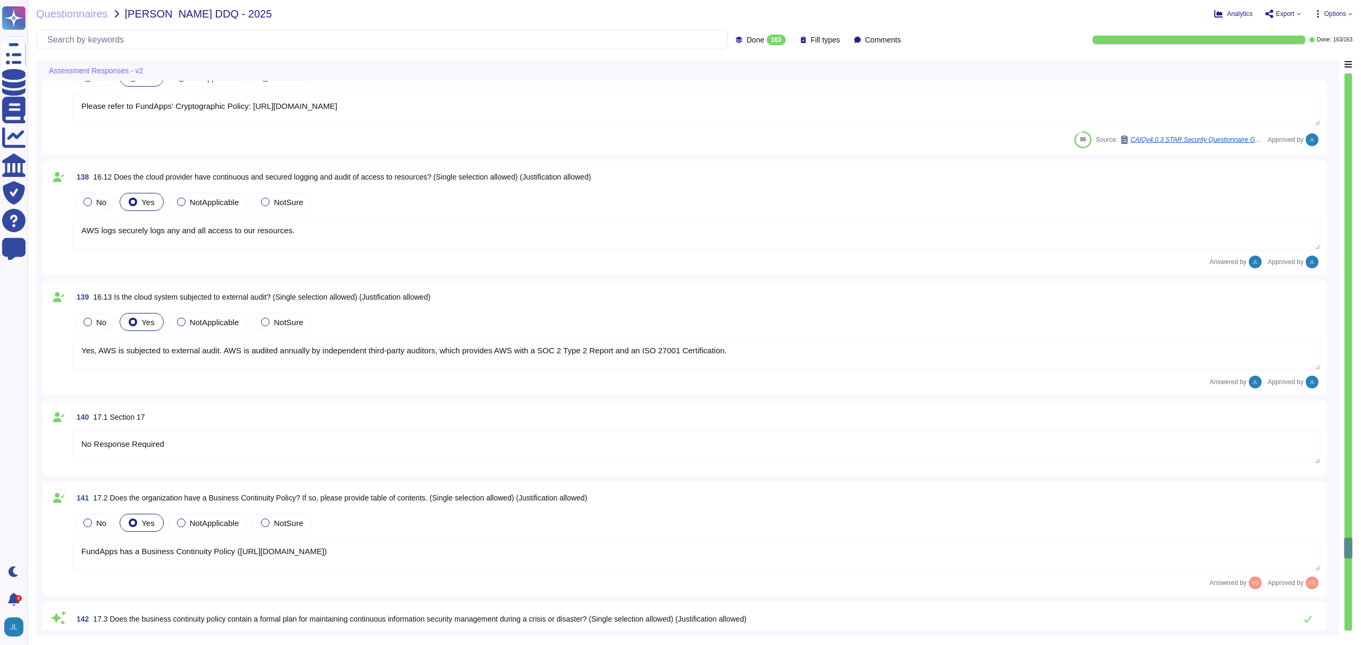
type textarea "FundApps tests its Business Continuity Plan annually. The result of the latest …"
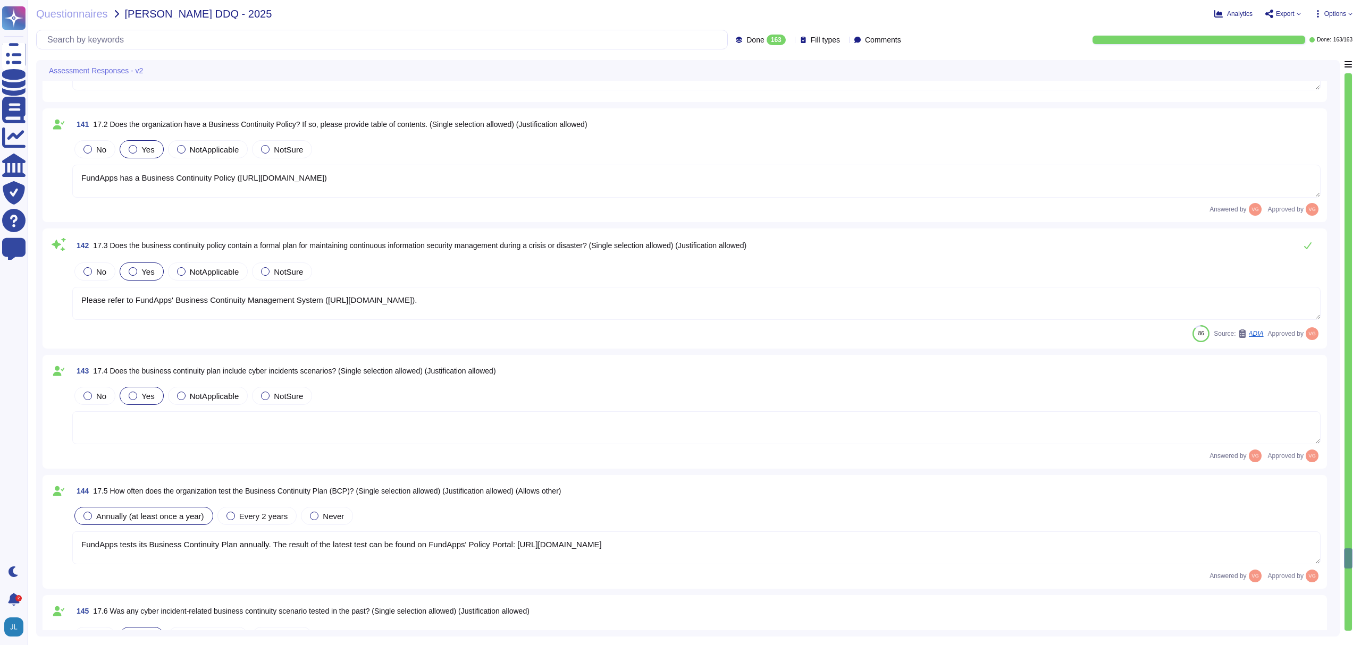
type textarea "In [DATE], [PERSON_NAME] conducted a business continuity test based on a cybers…"
type textarea "FundApps is assessed annually by independent third-party auditors, who provide …"
type textarea "FundApps is assessed annually by independent third-party auditors which provide…"
